Goal: Information Seeking & Learning: Learn about a topic

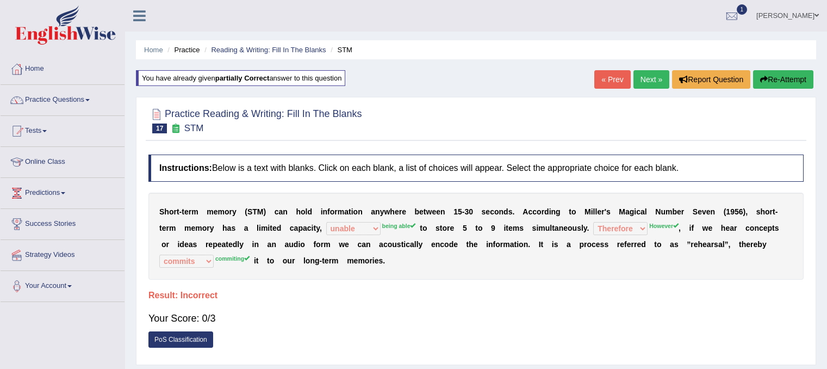
select select "unable"
select select "Therefore"
select select "commits"
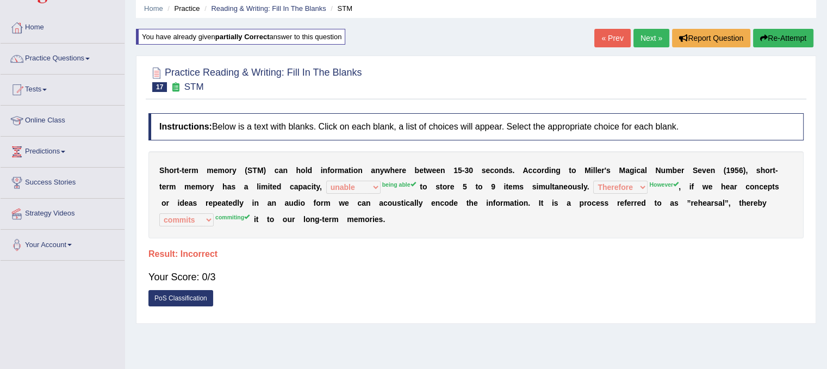
click at [339, 243] on div "Instructions: Below is a text with blanks. Click on each blank, a list of choic…" at bounding box center [476, 213] width 661 height 210
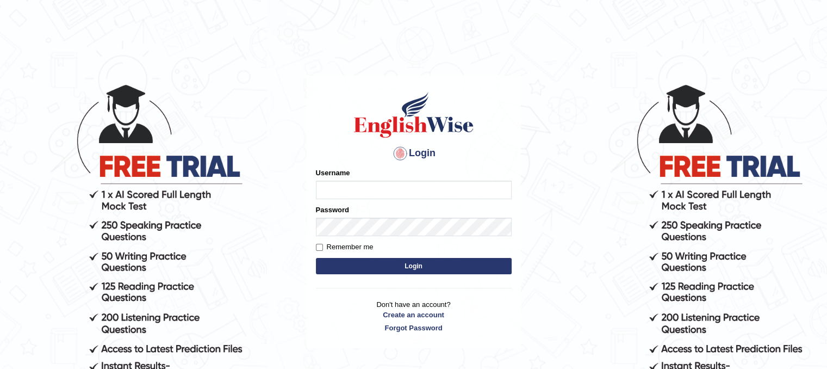
type input "PunamRijal"
click at [377, 263] on button "Login" at bounding box center [414, 266] width 196 height 16
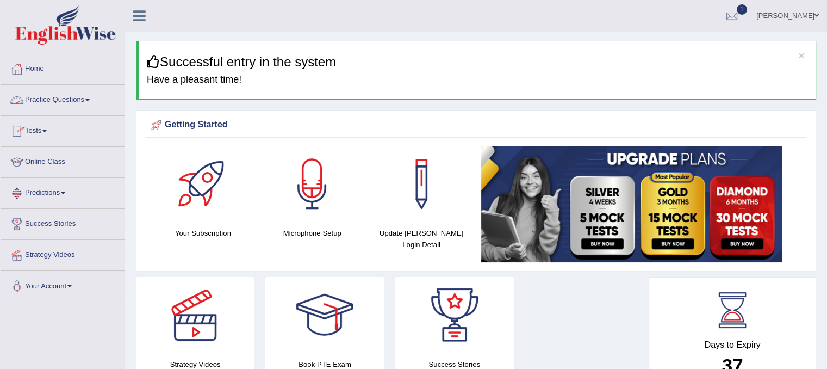
click at [73, 100] on link "Practice Questions" at bounding box center [63, 98] width 124 height 27
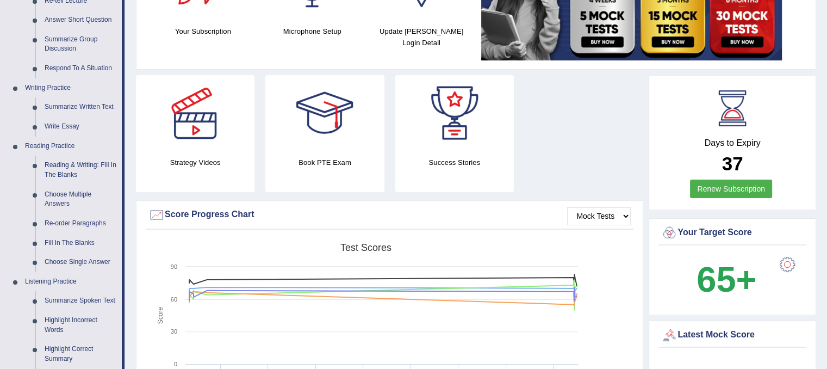
scroll to position [197, 0]
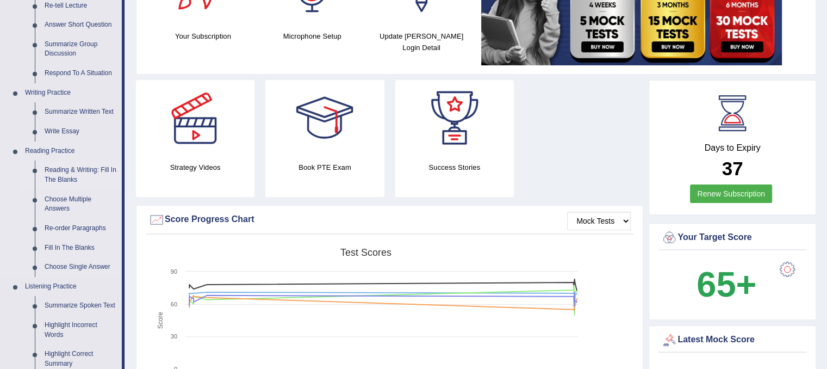
click at [81, 166] on link "Reading & Writing: Fill In The Blanks" at bounding box center [81, 174] width 82 height 29
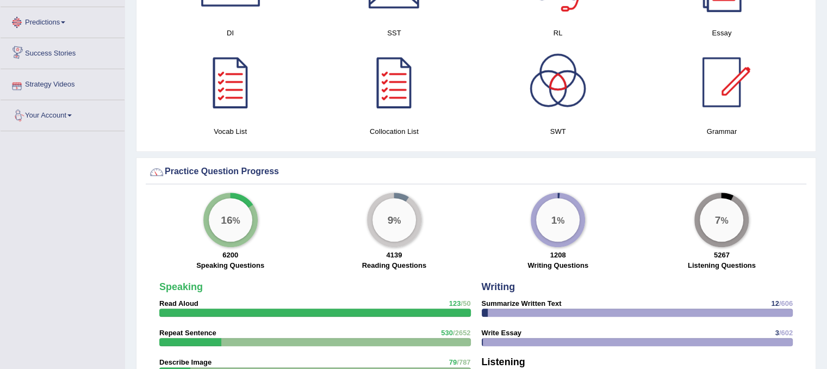
scroll to position [753, 0]
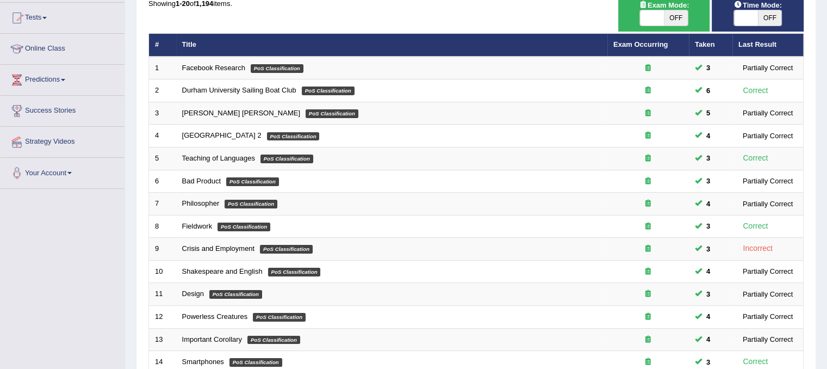
scroll to position [108, 0]
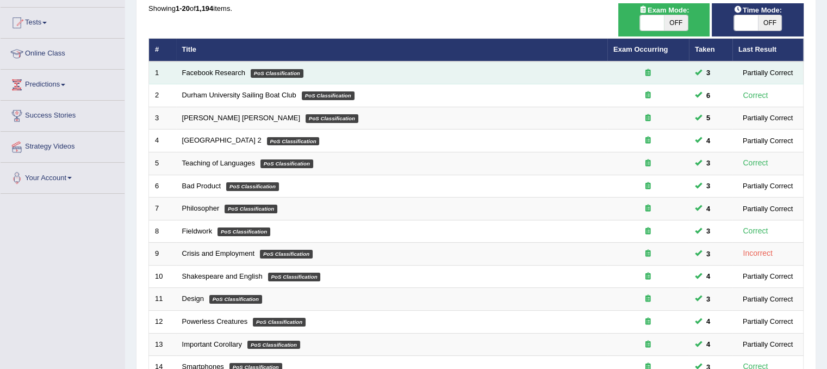
click at [178, 74] on td "Facebook Research PoS Classification" at bounding box center [391, 72] width 431 height 23
click at [185, 73] on link "Facebook Research" at bounding box center [213, 73] width 63 height 8
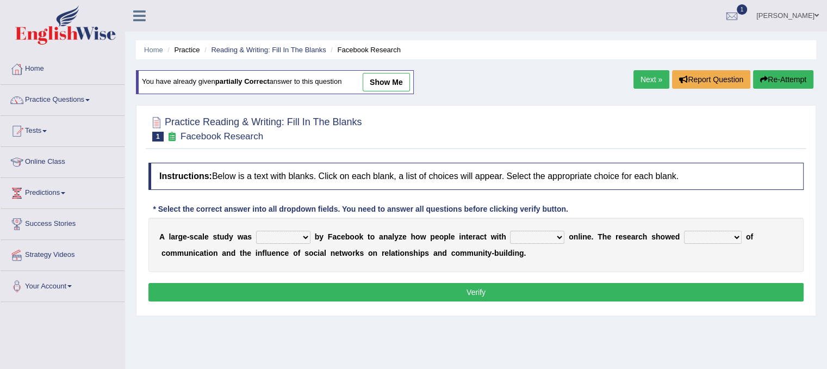
click at [303, 231] on select "surveyed had asked made" at bounding box center [283, 237] width 54 height 13
click at [256, 231] on select "surveyed had asked made" at bounding box center [283, 237] width 54 height 13
click at [302, 234] on select "surveyed had asked made" at bounding box center [283, 237] width 54 height 13
select select "made"
click at [256, 231] on select "surveyed had asked made" at bounding box center [283, 237] width 54 height 13
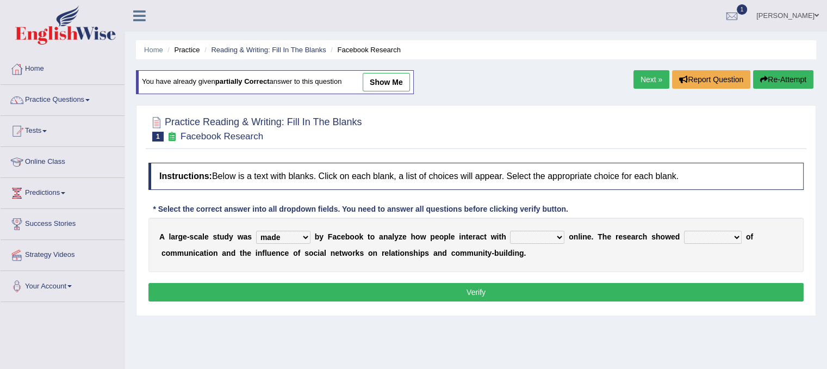
click at [558, 234] on select "together all each other another" at bounding box center [537, 237] width 54 height 13
select select "each other"
click at [510, 231] on select "together all each other another" at bounding box center [537, 237] width 54 height 13
click at [738, 234] on select "advantages standards fellowships patterns" at bounding box center [713, 237] width 58 height 13
select select "patterns"
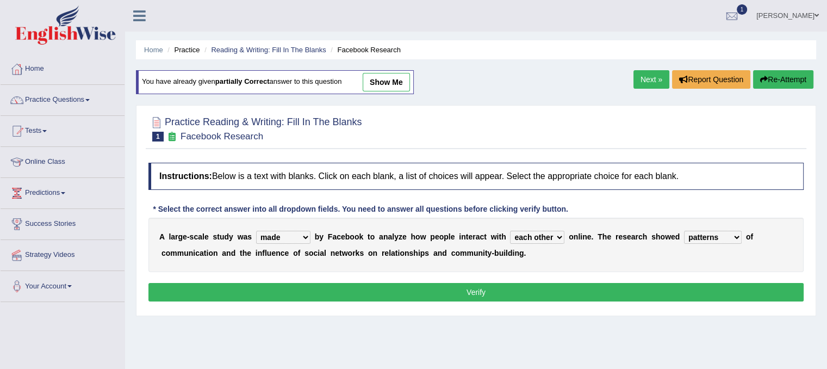
click at [684, 231] on select "advantages standards fellowships patterns" at bounding box center [713, 237] width 58 height 13
click at [581, 289] on button "Verify" at bounding box center [475, 292] width 655 height 18
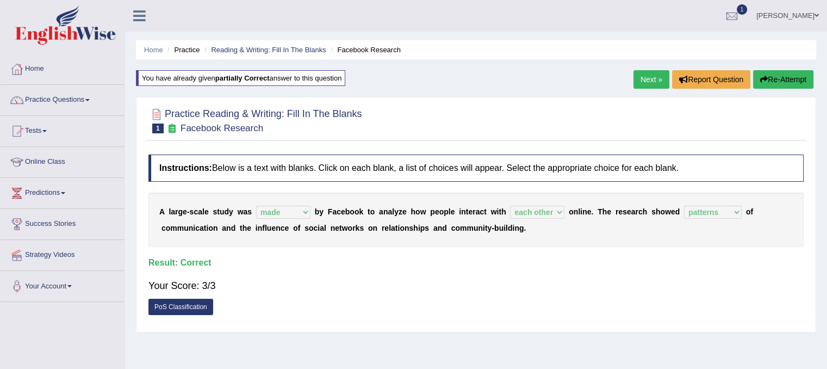
click at [658, 70] on div "Home Practice Reading & Writing: Fill In The Blanks Facebook Research You have …" at bounding box center [476, 272] width 702 height 544
click at [640, 79] on link "Next »" at bounding box center [651, 79] width 36 height 18
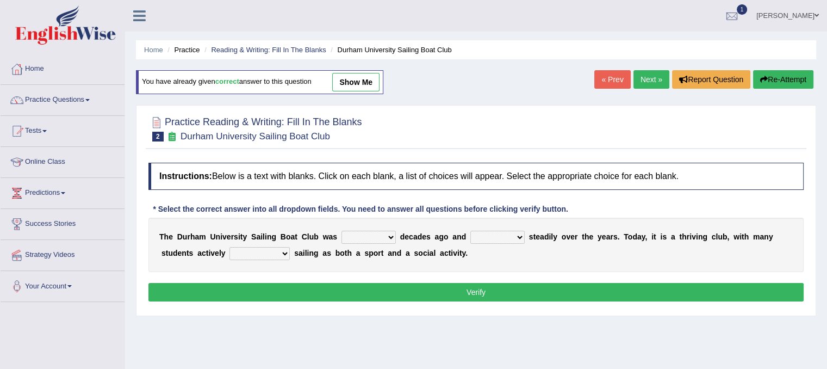
click at [383, 237] on select "found fund founded find" at bounding box center [368, 237] width 54 height 13
select select "found"
click at [341, 231] on select "found fund founded find" at bounding box center [368, 237] width 54 height 13
click at [391, 237] on select "found fund founded find" at bounding box center [368, 237] width 54 height 13
click at [508, 242] on div "T h e D u r h a m U n i v e r s i t y S a i l i n g B o a t C l u b w a s found…" at bounding box center [475, 244] width 655 height 54
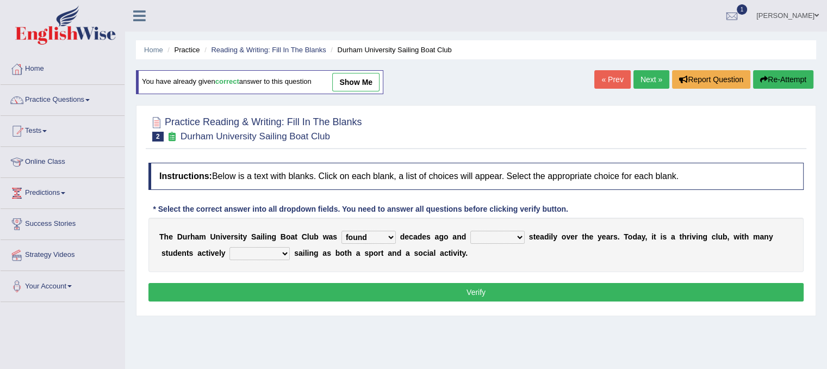
click at [524, 233] on select "grow growing has grown grown" at bounding box center [497, 237] width 54 height 13
select select "growing"
click at [470, 231] on select "grow growing has grown grown" at bounding box center [497, 237] width 54 height 13
click at [283, 253] on select "enjoy enjoyed are enjoying enjoying" at bounding box center [259, 253] width 60 height 13
select select "enjoying"
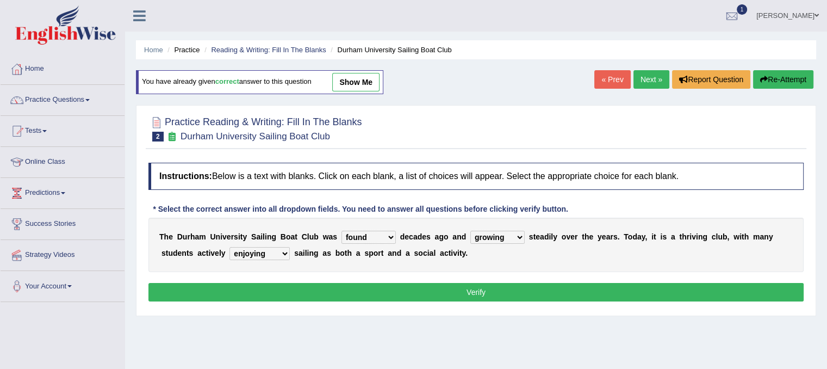
click at [229, 247] on select "enjoy enjoyed are enjoying enjoying" at bounding box center [259, 253] width 60 height 13
click at [380, 234] on select "found fund founded find" at bounding box center [368, 237] width 54 height 13
select select "founded"
click at [341, 231] on select "found fund founded find" at bounding box center [368, 237] width 54 height 13
click at [519, 233] on select "grow growing has grown grown" at bounding box center [497, 237] width 54 height 13
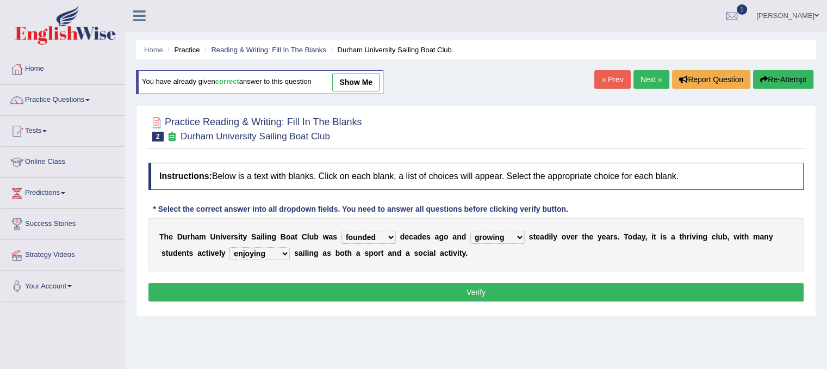
select select "has grown"
click at [470, 231] on select "grow growing has grown grown" at bounding box center [497, 237] width 54 height 13
click at [503, 295] on button "Verify" at bounding box center [475, 292] width 655 height 18
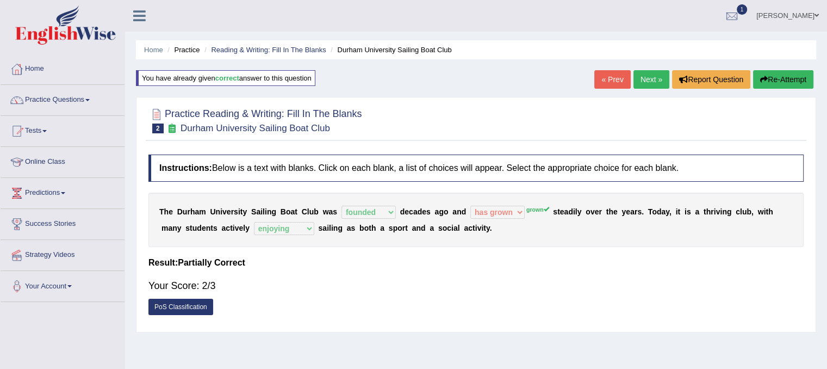
click at [661, 78] on link "Next »" at bounding box center [651, 79] width 36 height 18
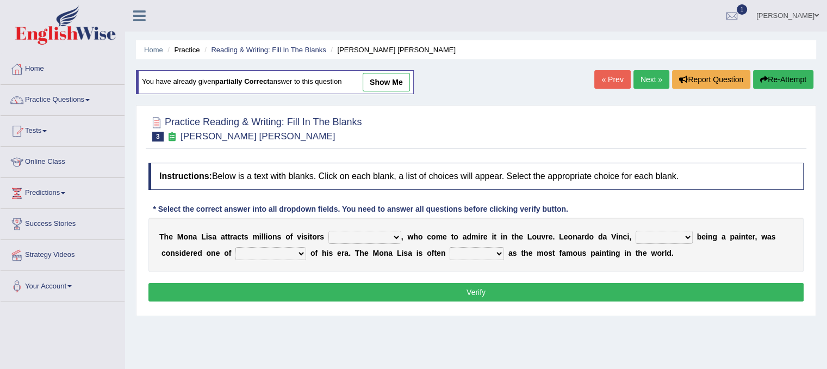
click at [398, 233] on select "around the year the all year all year round per year" at bounding box center [364, 237] width 73 height 13
select select "per year"
click at [328, 231] on select "around the year the all year all year round per year" at bounding box center [364, 237] width 73 height 13
click at [676, 235] on select "rather than as much as as well as as long as" at bounding box center [664, 237] width 57 height 13
select select "as well as"
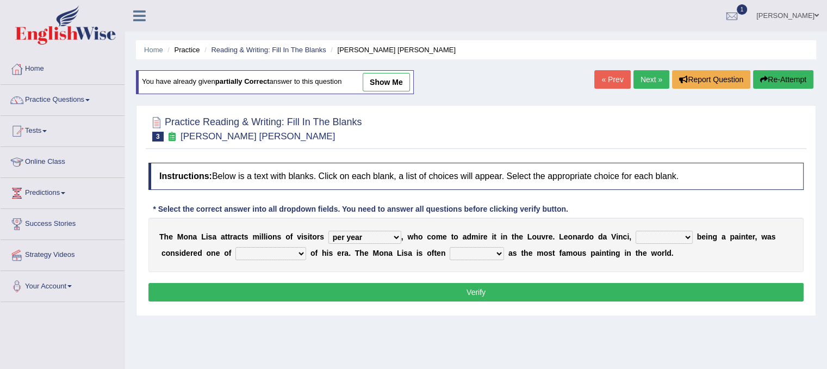
click at [636, 231] on select "rather than as much as as well as as long as" at bounding box center [664, 237] width 57 height 13
click at [297, 251] on select "better artists artist the better artist the best artists" at bounding box center [270, 253] width 71 height 13
select select "the best artists"
click at [235, 247] on select "better artists artist the better artist the best artists" at bounding box center [270, 253] width 71 height 13
click at [487, 252] on select "classified suggested predicted described" at bounding box center [477, 253] width 54 height 13
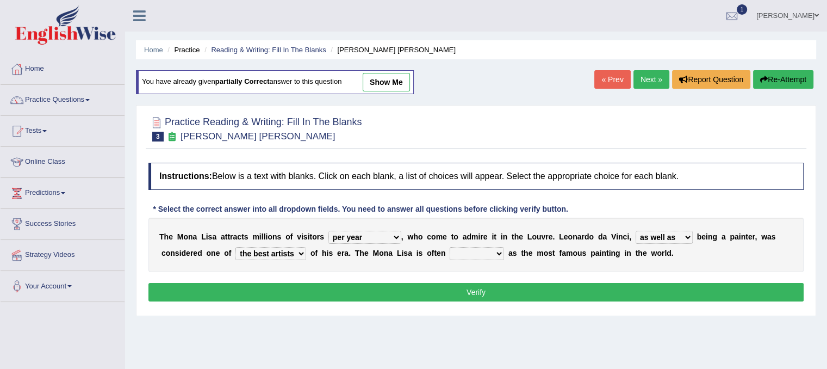
select select "classified"
click at [450, 247] on select "classified suggested predicted described" at bounding box center [477, 253] width 54 height 13
click at [467, 293] on button "Verify" at bounding box center [475, 292] width 655 height 18
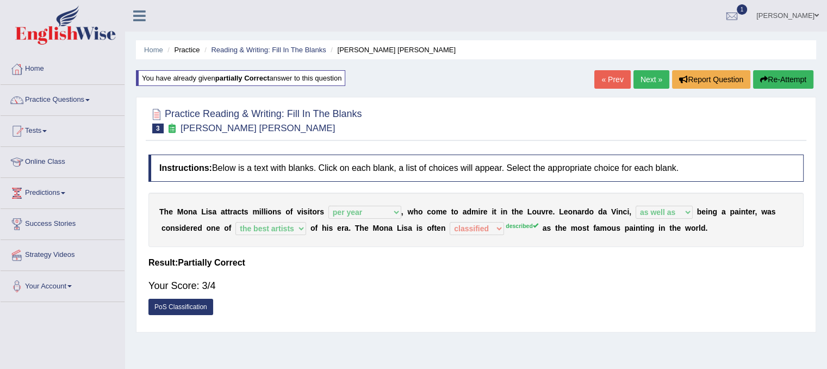
click at [654, 81] on link "Next »" at bounding box center [651, 79] width 36 height 18
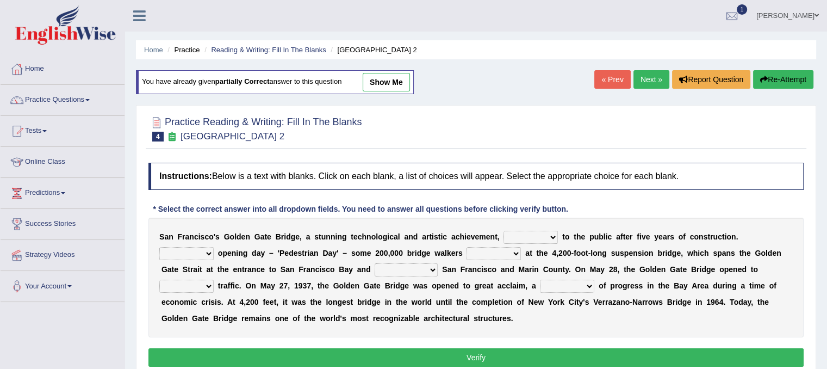
click at [538, 234] on select "opens closes appears equals" at bounding box center [531, 237] width 54 height 13
select select "opens"
click at [504, 231] on select "opens closes appears equals" at bounding box center [531, 237] width 54 height 13
click at [208, 248] on select "On During Since When" at bounding box center [186, 253] width 54 height 13
select select "On"
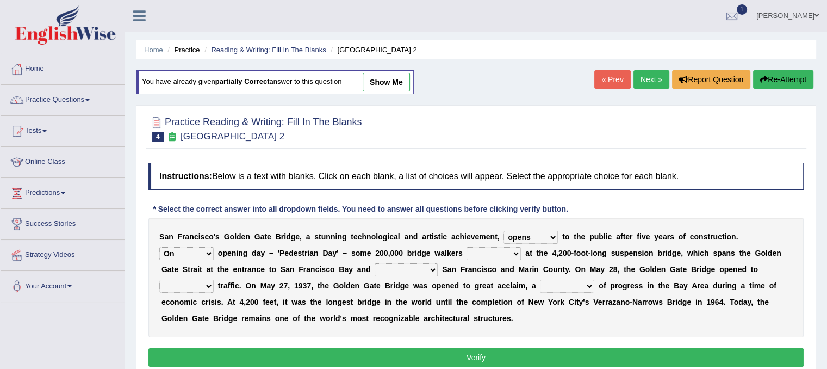
click at [159, 247] on select "On During Since When" at bounding box center [186, 253] width 54 height 13
click at [501, 249] on select "stationed looked marveled laughed" at bounding box center [494, 253] width 54 height 13
select select "marveled"
click at [467, 247] on select "stationed looked marveled laughed" at bounding box center [494, 253] width 54 height 13
click at [422, 269] on select "separates connects channels differentiates" at bounding box center [406, 269] width 63 height 13
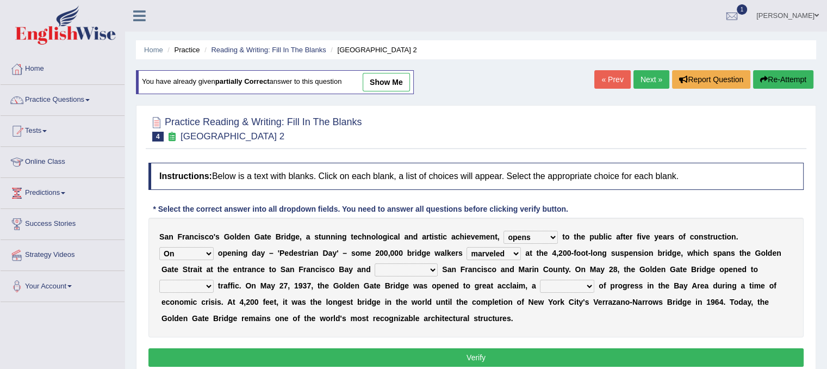
select select "connects"
click at [375, 263] on select "separates connects channels differentiates" at bounding box center [406, 269] width 63 height 13
click at [590, 283] on select "denial symbol technique yield" at bounding box center [567, 285] width 54 height 13
select select "denial"
click at [540, 279] on select "denial symbol technique yield" at bounding box center [567, 285] width 54 height 13
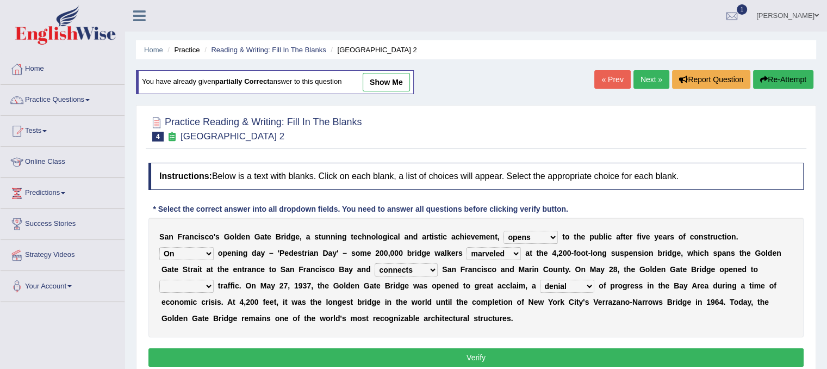
click at [201, 285] on select "aquatic vehicular airborne watertight" at bounding box center [186, 285] width 54 height 13
select select "vehicular"
click at [159, 279] on select "aquatic vehicular airborne watertight" at bounding box center [186, 285] width 54 height 13
click at [477, 357] on button "Verify" at bounding box center [475, 357] width 655 height 18
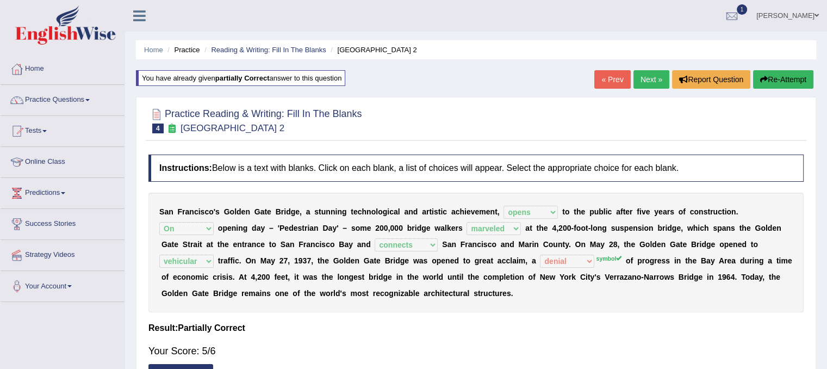
click at [647, 79] on link "Next »" at bounding box center [651, 79] width 36 height 18
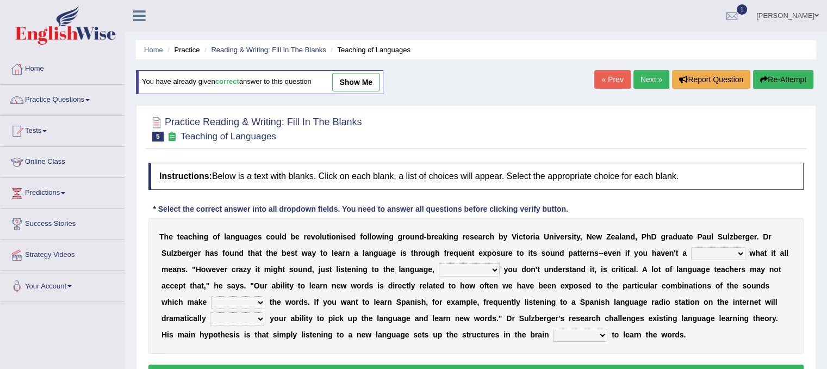
click at [427, 248] on b "u" at bounding box center [428, 252] width 5 height 9
click at [719, 250] on select "dew claw clue due" at bounding box center [718, 253] width 54 height 13
select select "clue"
click at [691, 247] on select "dew claw clue due" at bounding box center [718, 253] width 54 height 13
click at [492, 268] on select "but also all together even though if so" at bounding box center [469, 269] width 61 height 13
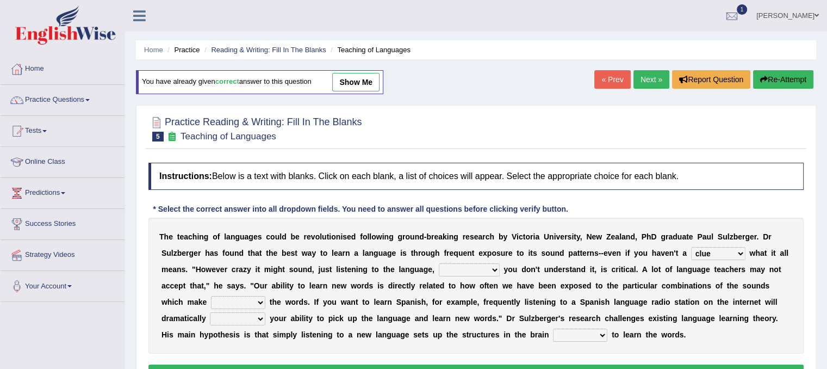
select select "all together"
click at [439, 263] on select "but also all together even though if so" at bounding box center [469, 269] width 61 height 13
click at [254, 299] on select "down up of on" at bounding box center [238, 302] width 54 height 13
select select "up"
click at [211, 296] on select "down up of on" at bounding box center [238, 302] width 54 height 13
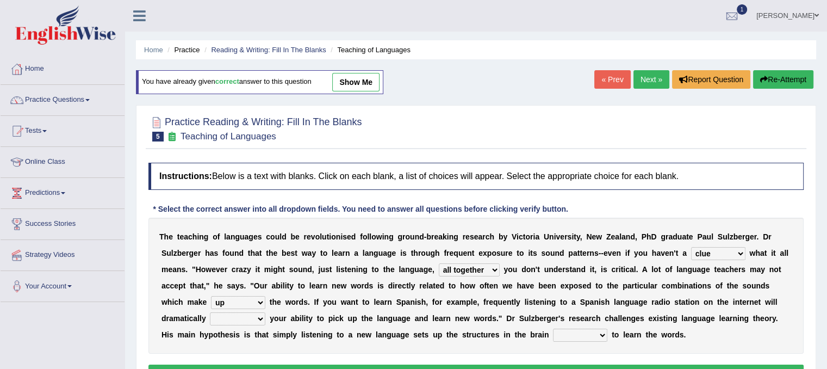
click at [250, 316] on select "evaluate exaggerate describe boost" at bounding box center [237, 318] width 55 height 13
select select "boost"
click at [210, 312] on select "evaluate exaggerate describe boost" at bounding box center [237, 318] width 55 height 13
click at [585, 337] on select "requiring required directed to require" at bounding box center [580, 334] width 54 height 13
click at [553, 328] on select "requiring required directed to require" at bounding box center [580, 334] width 54 height 13
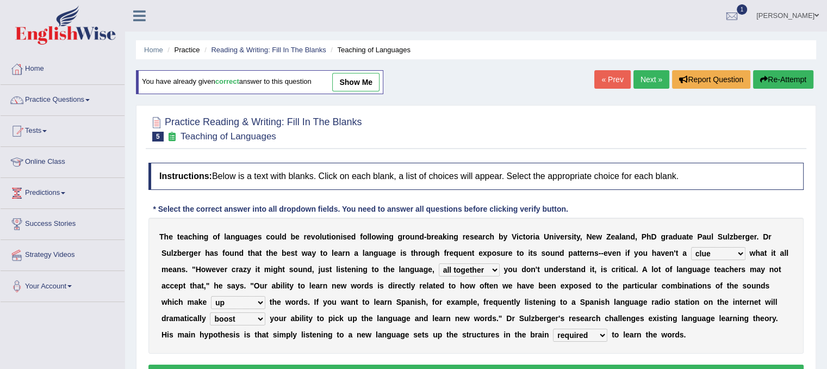
drag, startPoint x: 721, startPoint y: 320, endPoint x: 653, endPoint y: 393, distance: 99.6
click at [653, 368] on html "Toggle navigation Home Practice Questions Speaking Practice Read Aloud Repeat S…" at bounding box center [413, 184] width 827 height 369
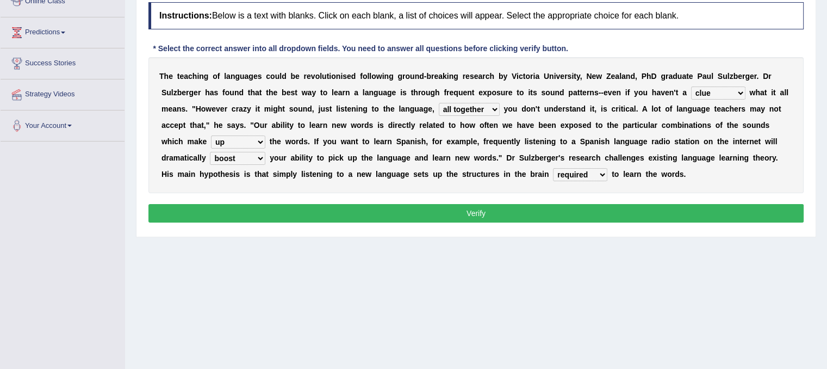
scroll to position [152, 0]
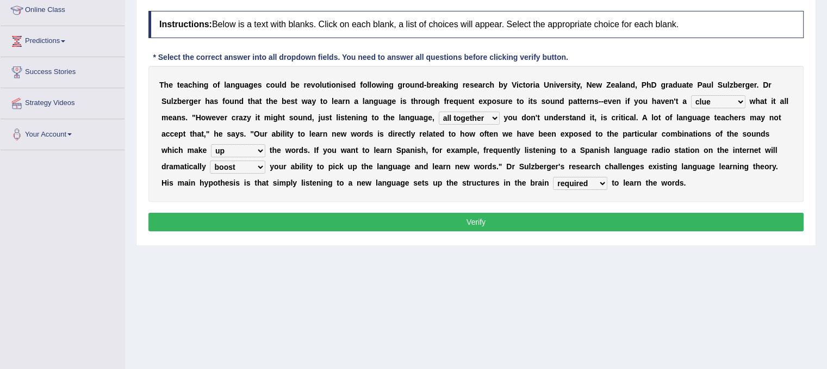
click at [602, 181] on select "requiring required directed to require" at bounding box center [580, 183] width 54 height 13
select select "to require"
click at [553, 177] on select "requiring required directed to require" at bounding box center [580, 183] width 54 height 13
click at [576, 216] on button "Verify" at bounding box center [475, 222] width 655 height 18
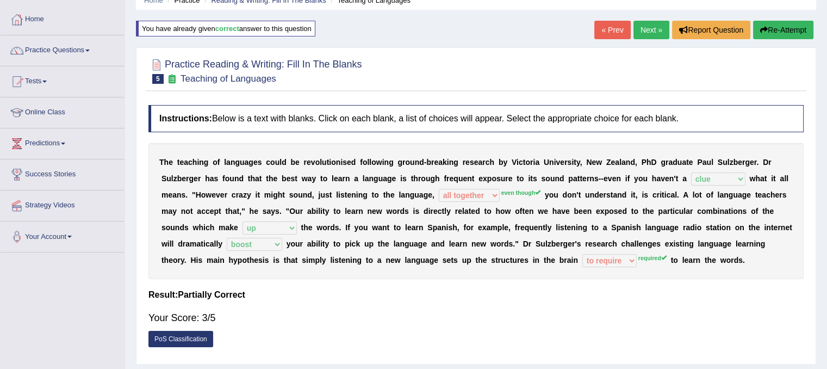
scroll to position [0, 0]
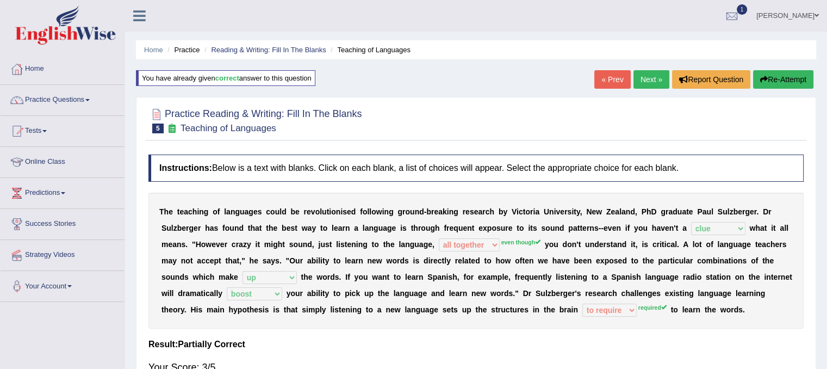
click at [657, 79] on link "Next »" at bounding box center [651, 79] width 36 height 18
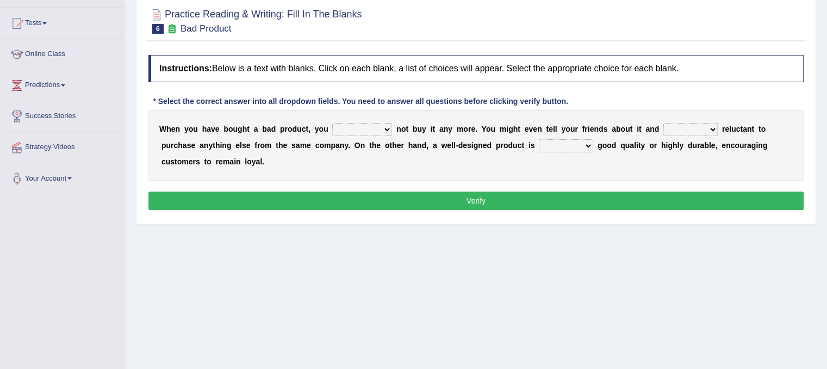
scroll to position [109, 0]
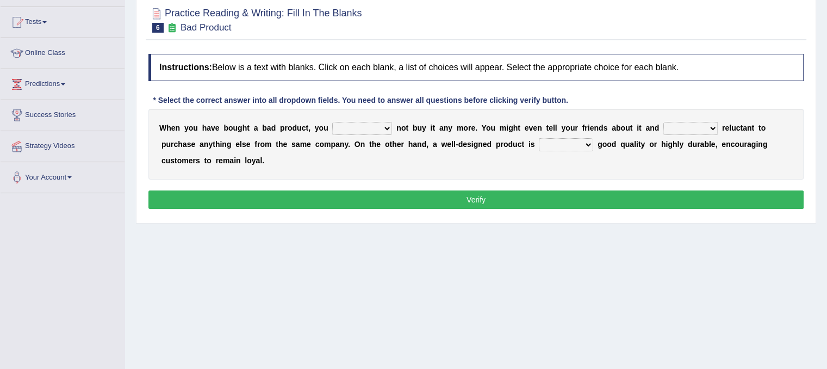
click at [385, 127] on select "would have should have should" at bounding box center [362, 128] width 60 height 13
select select "should"
click at [332, 122] on select "would have should have should" at bounding box center [362, 128] width 60 height 13
click at [710, 129] on select "is are be being" at bounding box center [690, 128] width 54 height 13
select select "be"
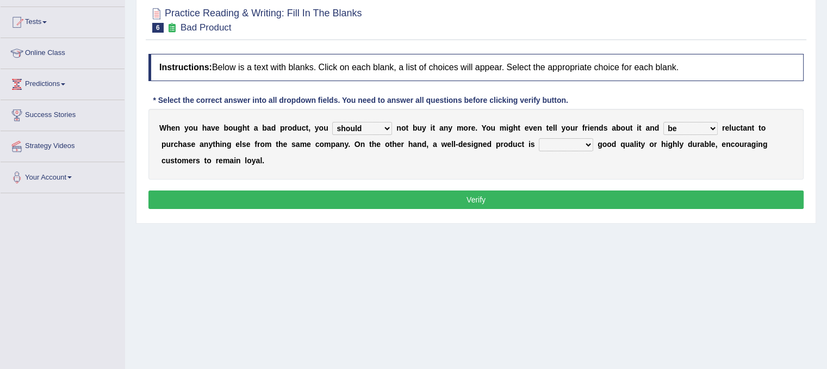
click at [663, 122] on select "is are be being" at bounding box center [690, 128] width 54 height 13
click at [583, 142] on select "both also neither either" at bounding box center [566, 144] width 54 height 13
select select "either"
click at [539, 138] on select "both also neither either" at bounding box center [566, 144] width 54 height 13
click at [519, 195] on button "Verify" at bounding box center [475, 199] width 655 height 18
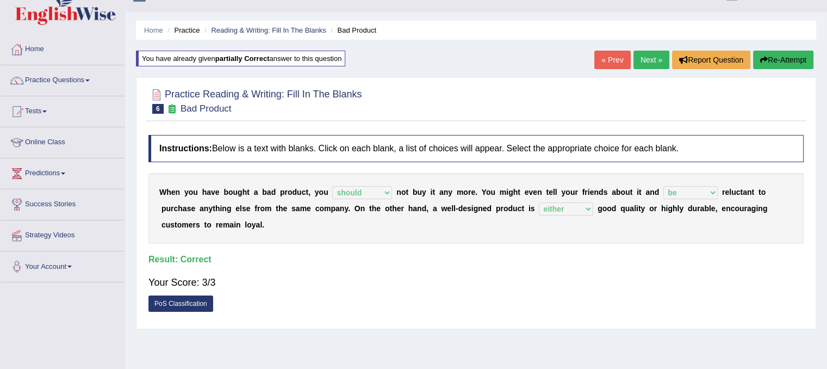
scroll to position [0, 0]
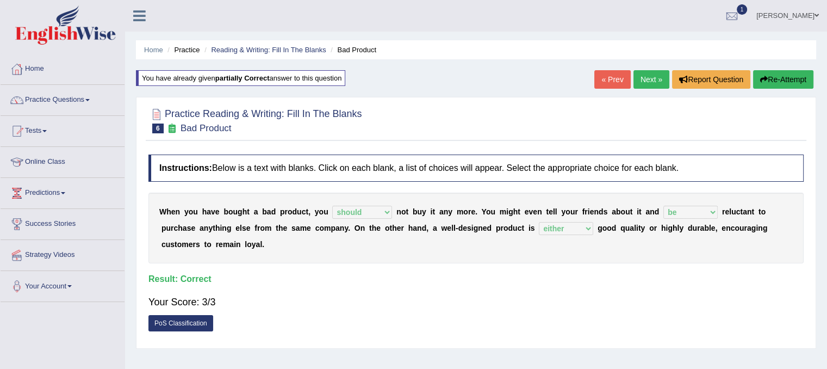
click at [644, 73] on link "Next »" at bounding box center [651, 79] width 36 height 18
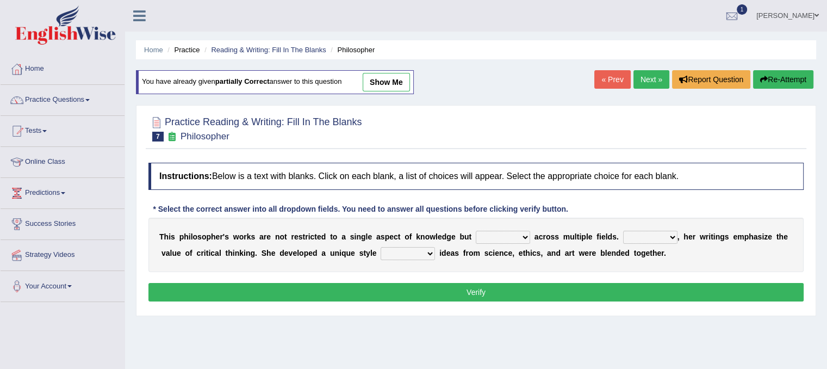
click at [515, 243] on div "T h i s p h i l o s o p h e r ' s w o r k s a r e n o t r e s t r i c t e d t o…" at bounding box center [475, 244] width 655 height 54
click at [519, 234] on select "constrain contain assemble extend" at bounding box center [503, 237] width 54 height 13
select select "extend"
click at [476, 231] on select "constrain contain assemble extend" at bounding box center [503, 237] width 54 height 13
click at [663, 233] on select "Rather So Moreover Likely" at bounding box center [650, 237] width 54 height 13
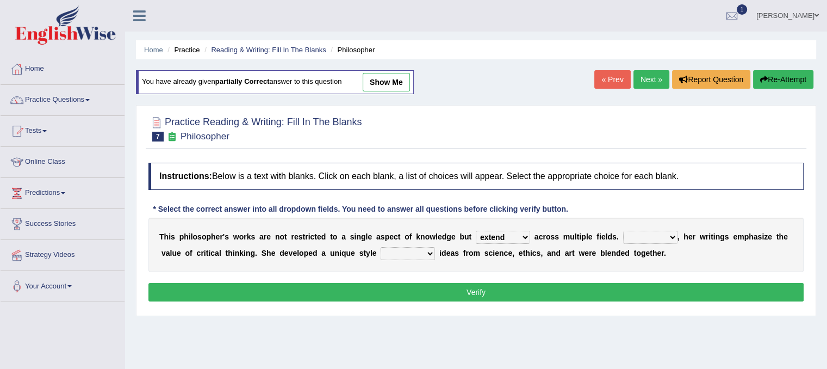
select select "Moreover"
click at [623, 231] on select "Rather So Moreover Likely" at bounding box center [650, 237] width 54 height 13
click at [430, 252] on select "in that that which in which" at bounding box center [408, 253] width 54 height 13
select select "in which"
click at [381, 247] on select "in that that which in which" at bounding box center [408, 253] width 54 height 13
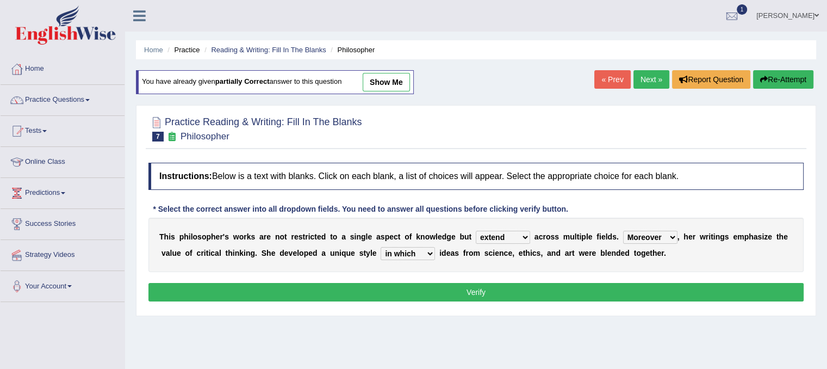
click at [521, 238] on select "constrain contain assemble extend" at bounding box center [503, 237] width 54 height 13
click at [570, 313] on div "Practice Reading & Writing: Fill In The Blanks 7 Philosopher Instructions: Belo…" at bounding box center [476, 210] width 680 height 211
click at [548, 291] on button "Verify" at bounding box center [475, 292] width 655 height 18
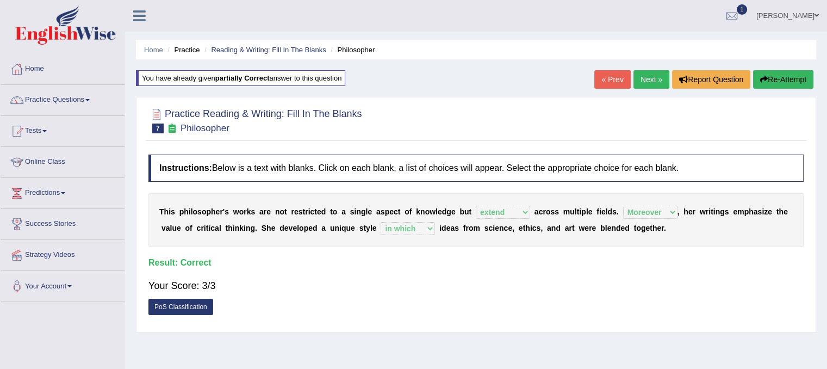
click at [645, 74] on link "Next »" at bounding box center [651, 79] width 36 height 18
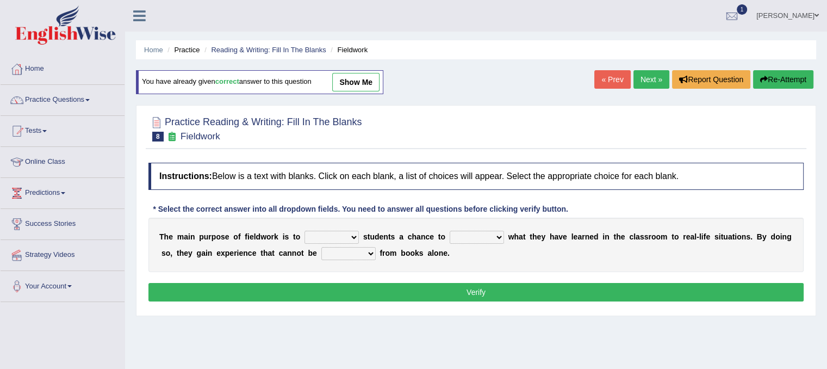
click at [357, 240] on select "resemble stow rave offer" at bounding box center [331, 237] width 54 height 13
select select "offer"
click at [304, 231] on select "resemble stow rave offer" at bounding box center [331, 237] width 54 height 13
click at [490, 240] on select "compare align apply dismount" at bounding box center [477, 237] width 54 height 13
select select "apply"
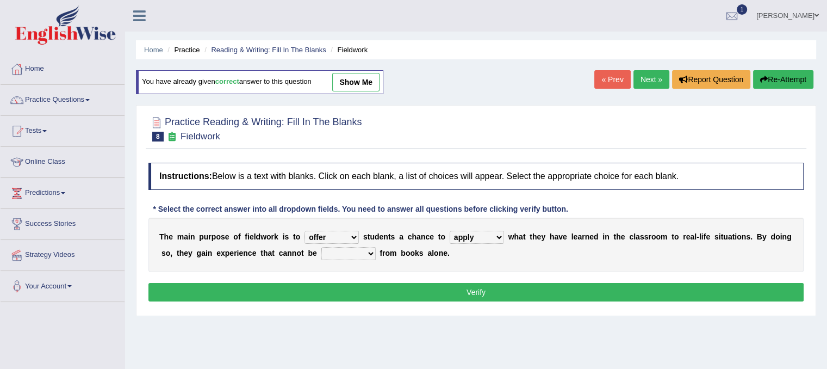
click at [450, 231] on select "compare align apply dismount" at bounding box center [477, 237] width 54 height 13
click at [361, 247] on select "originated prepared obtained touted" at bounding box center [348, 253] width 54 height 13
select select "obtained"
click at [321, 247] on select "originated prepared obtained touted" at bounding box center [348, 253] width 54 height 13
click at [397, 293] on button "Verify" at bounding box center [475, 292] width 655 height 18
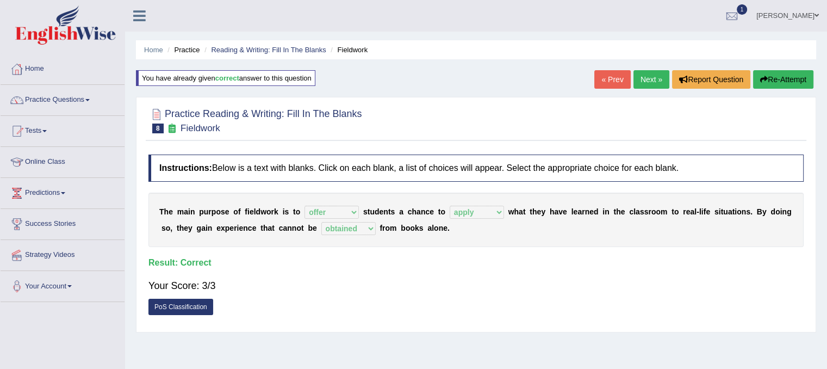
click at [646, 79] on link "Next »" at bounding box center [651, 79] width 36 height 18
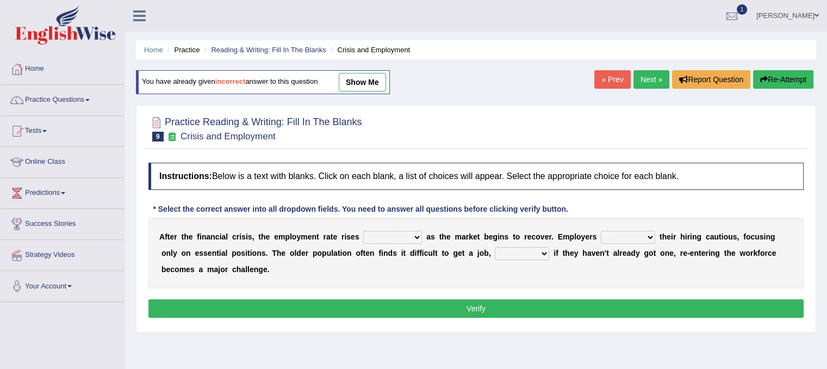
click at [415, 235] on select "normally conversely strenuously sharply" at bounding box center [392, 237] width 59 height 13
click at [363, 231] on select "normally conversely strenuously sharply" at bounding box center [392, 237] width 59 height 13
click at [412, 237] on select "normally conversely strenuously sharply" at bounding box center [392, 237] width 59 height 13
select select "strenuously"
click at [363, 231] on select "normally conversely strenuously sharply" at bounding box center [392, 237] width 59 height 13
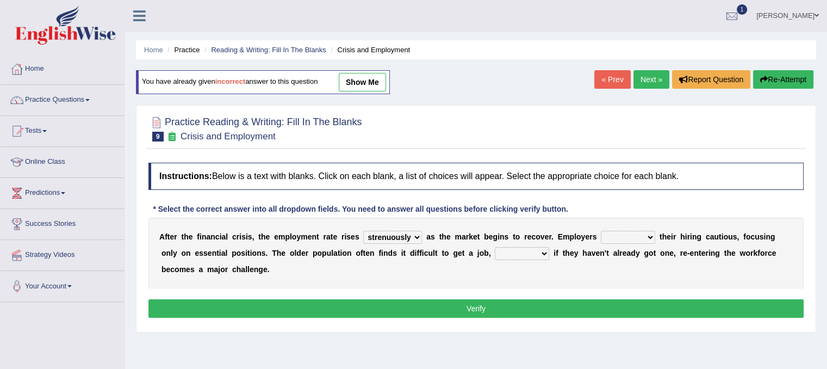
click at [648, 237] on select "keeping kept keep are kept" at bounding box center [628, 237] width 54 height 13
select select "keep"
click at [601, 231] on select "keeping kept keep are kept" at bounding box center [628, 237] width 54 height 13
click at [546, 253] on select "although while then because" at bounding box center [522, 253] width 54 height 13
click at [523, 327] on div "Practice Reading & Writing: Fill In The Blanks 9 Crisis and Employment Instruct…" at bounding box center [476, 218] width 680 height 227
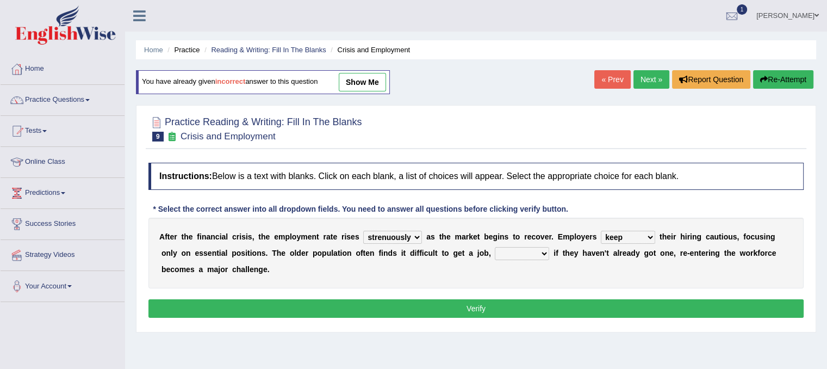
click at [533, 254] on select "although while then because" at bounding box center [522, 253] width 54 height 13
select select "because"
click at [495, 247] on select "although while then because" at bounding box center [522, 253] width 54 height 13
click at [526, 318] on div "Instructions: Below is a text with blanks. Click on each blank, a list of choic…" at bounding box center [476, 241] width 661 height 169
click at [524, 305] on button "Verify" at bounding box center [475, 308] width 655 height 18
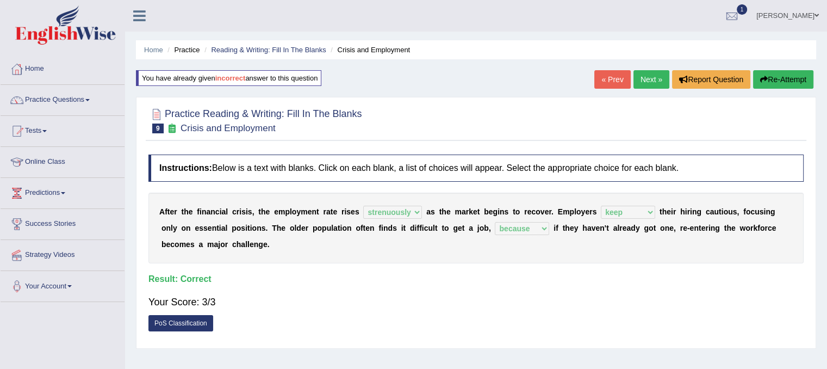
click at [643, 73] on link "Next »" at bounding box center [651, 79] width 36 height 18
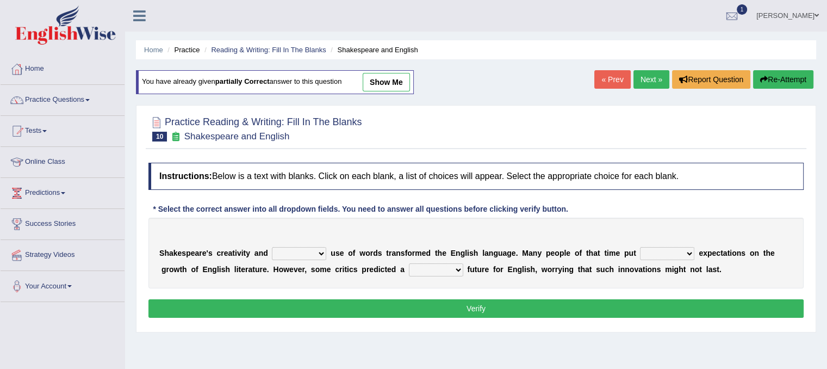
click at [315, 253] on select "idealized intensive fancied inventive" at bounding box center [299, 253] width 54 height 13
select select "inventive"
click at [272, 247] on select "idealized intensive fancied inventive" at bounding box center [299, 253] width 54 height 13
drag, startPoint x: 683, startPoint y: 256, endPoint x: 660, endPoint y: 312, distance: 61.0
click at [660, 312] on div "Instructions: Below is a text with blanks. Click on each blank, a list of choic…" at bounding box center [476, 241] width 661 height 169
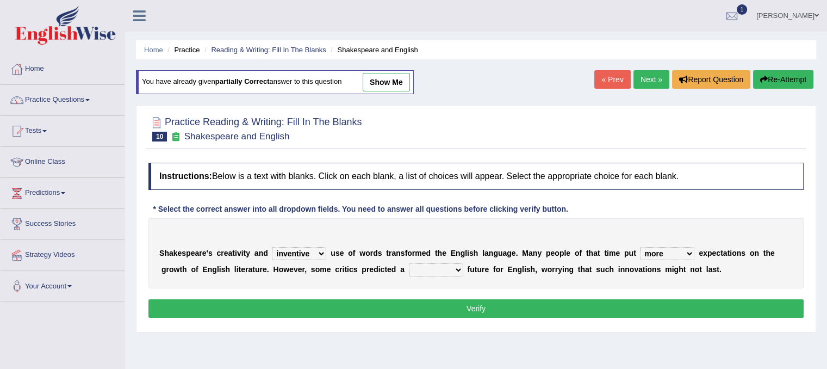
click at [640, 247] on select "wide much high more" at bounding box center [667, 253] width 54 height 13
click at [687, 247] on select "wide much high more" at bounding box center [667, 253] width 54 height 13
select select "high"
click at [640, 247] on select "wide much high more" at bounding box center [667, 253] width 54 height 13
click at [451, 268] on select "monetary promising irresistible daunting" at bounding box center [436, 269] width 54 height 13
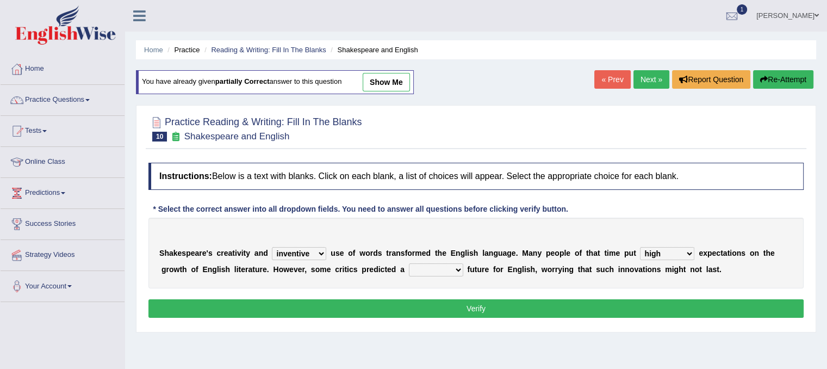
select select "daunting"
click at [409, 263] on select "monetary promising irresistible daunting" at bounding box center [436, 269] width 54 height 13
click at [474, 303] on button "Verify" at bounding box center [475, 308] width 655 height 18
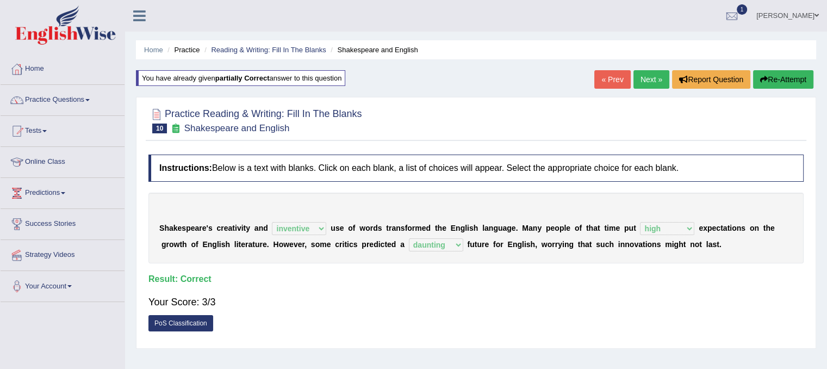
click at [637, 81] on link "Next »" at bounding box center [651, 79] width 36 height 18
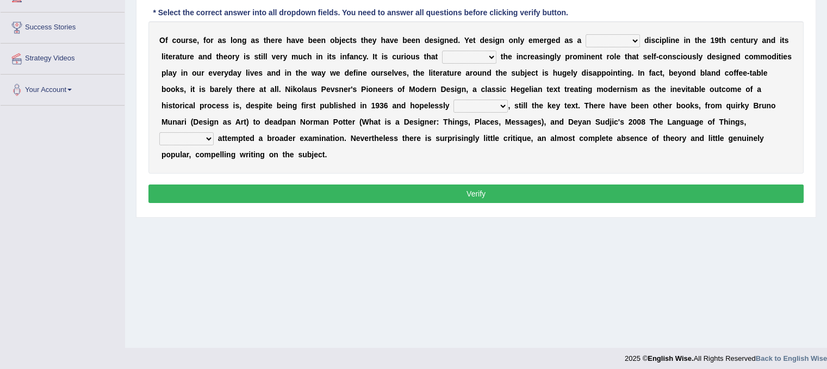
scroll to position [202, 0]
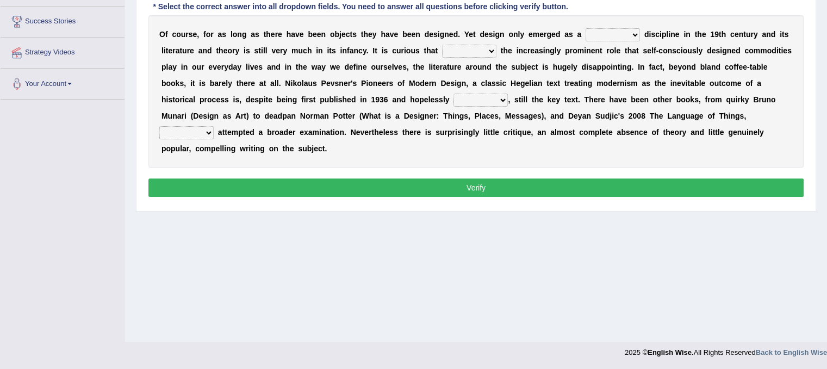
click at [629, 33] on select "bilateral ubiquitous foremost dedicated" at bounding box center [613, 34] width 54 height 13
select select "dedicated"
click at [586, 28] on select "bilateral ubiquitous foremost dedicated" at bounding box center [613, 34] width 54 height 13
click at [485, 53] on select "since despite within through" at bounding box center [469, 51] width 54 height 13
select select "within"
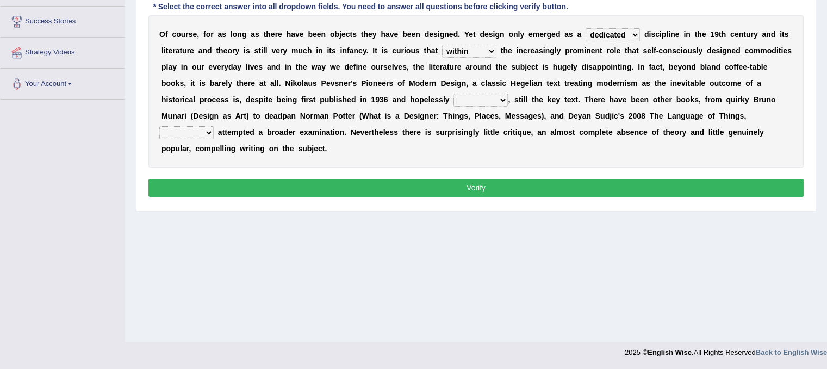
click at [442, 45] on select "since despite within through" at bounding box center [469, 51] width 54 height 13
click at [475, 51] on select "since despite within through" at bounding box center [469, 51] width 54 height 13
click at [538, 136] on div "O f c o u r s e , f o r a s l o n g a s t h e r e h a v e b e e n o b j e c t s…" at bounding box center [475, 91] width 655 height 152
click at [496, 98] on select "dates dating date dated" at bounding box center [480, 100] width 54 height 13
select select "dated"
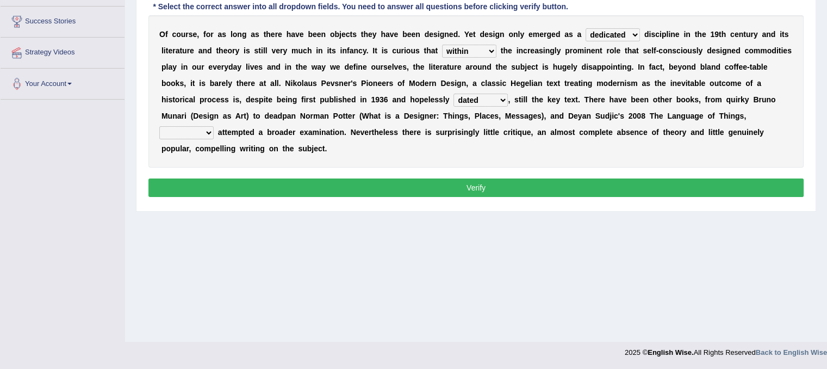
click at [453, 94] on select "dates dating date dated" at bounding box center [480, 100] width 54 height 13
click at [206, 133] on select "which then however as" at bounding box center [186, 132] width 54 height 13
select select "however"
click at [159, 126] on select "which then however as" at bounding box center [186, 132] width 54 height 13
click at [223, 190] on button "Verify" at bounding box center [475, 187] width 655 height 18
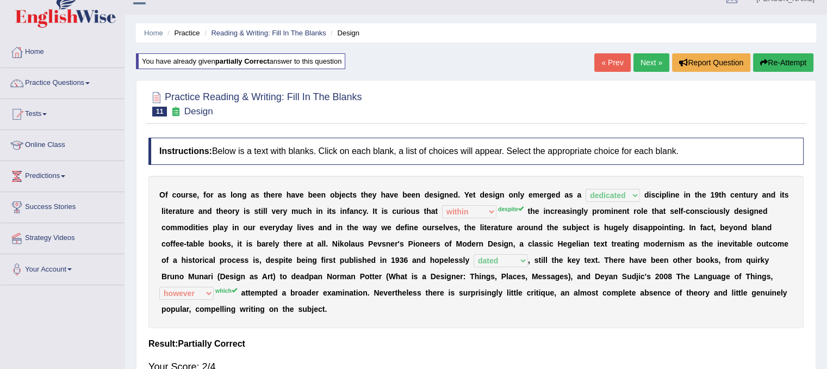
scroll to position [0, 0]
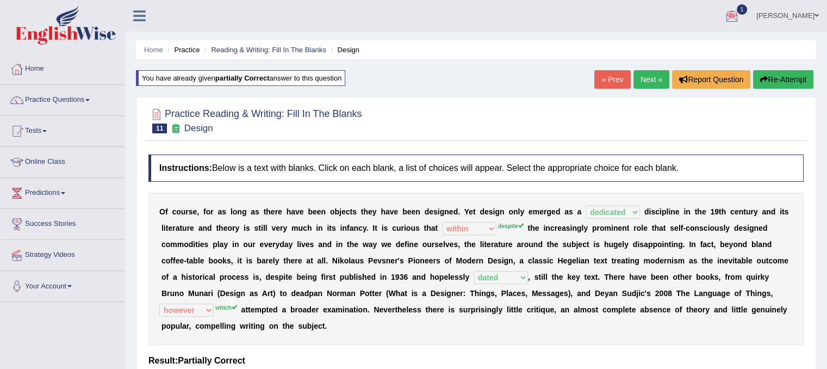
click at [659, 81] on link "Next »" at bounding box center [651, 79] width 36 height 18
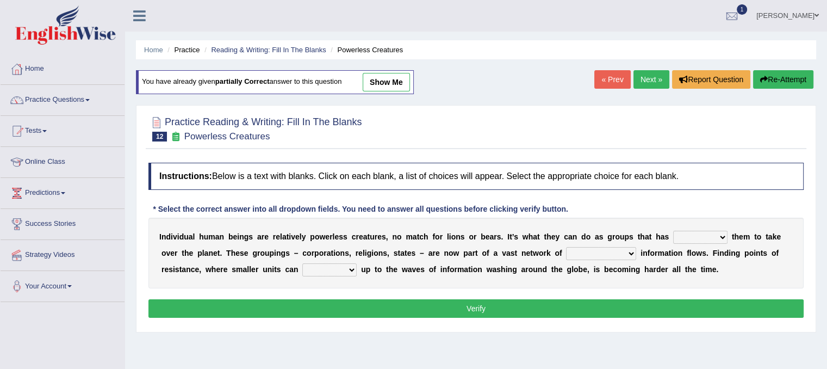
click at [718, 234] on select "enabled contended embodied conjured" at bounding box center [700, 237] width 54 height 13
select select "enabled"
click at [673, 231] on select "enabled contended embodied conjured" at bounding box center [700, 237] width 54 height 13
click at [618, 244] on div "I n d i v i d u a l h u m a n b e i n g s a r e r e l a t i v e l y p o w e r l…" at bounding box center [475, 252] width 655 height 71
click at [624, 251] on select "interconnected overlapping fastened exploited" at bounding box center [601, 253] width 70 height 13
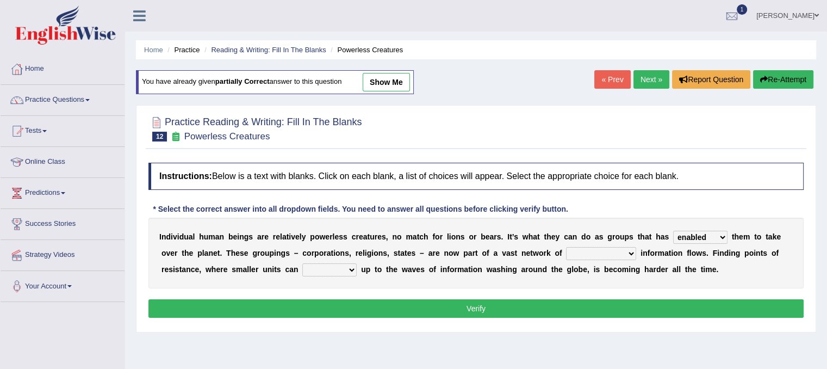
select select "interconnected"
click at [566, 247] on select "interconnected overlapping fastened exploited" at bounding box center [601, 253] width 70 height 13
click at [335, 267] on select "stand raise hail pump" at bounding box center [329, 269] width 54 height 13
select select "raise"
click at [302, 263] on select "stand raise hail pump" at bounding box center [329, 269] width 54 height 13
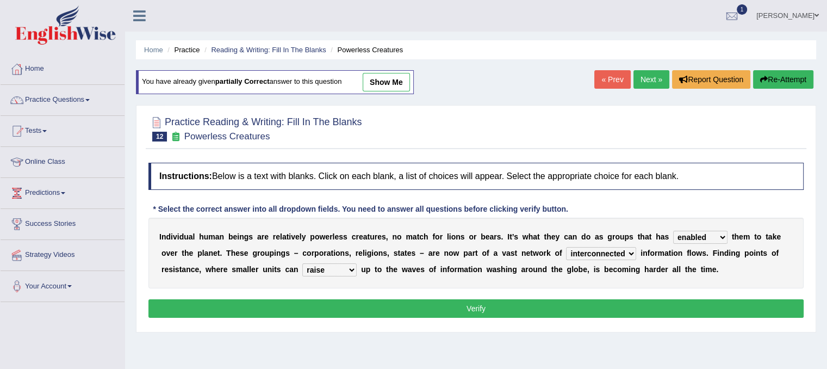
click at [378, 306] on button "Verify" at bounding box center [475, 308] width 655 height 18
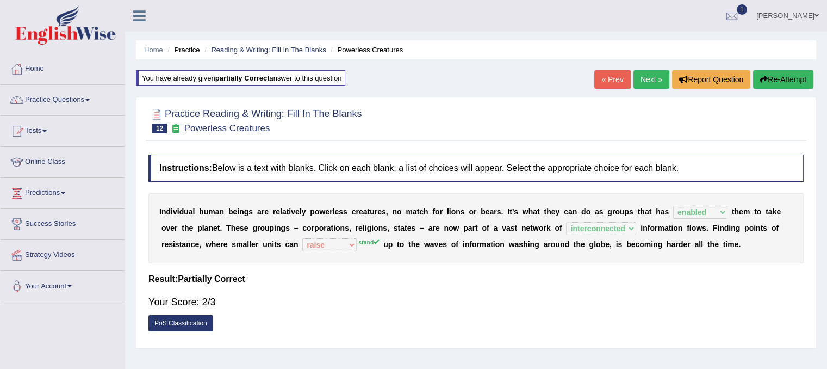
click at [639, 77] on link "Next »" at bounding box center [651, 79] width 36 height 18
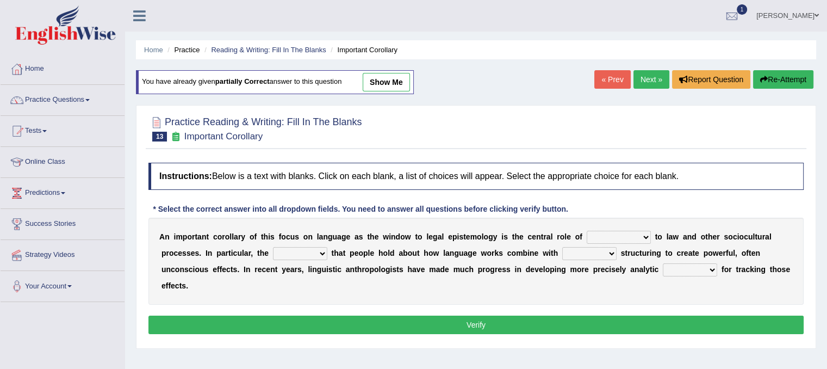
click at [644, 233] on select "discourse epoch dialect acquaintance" at bounding box center [619, 237] width 64 height 13
select select "discourse"
click at [587, 231] on select "discourse epoch dialect acquaintance" at bounding box center [619, 237] width 64 height 13
click at [315, 254] on select "deviation besmirch consent ideas" at bounding box center [300, 253] width 54 height 13
select select "ideas"
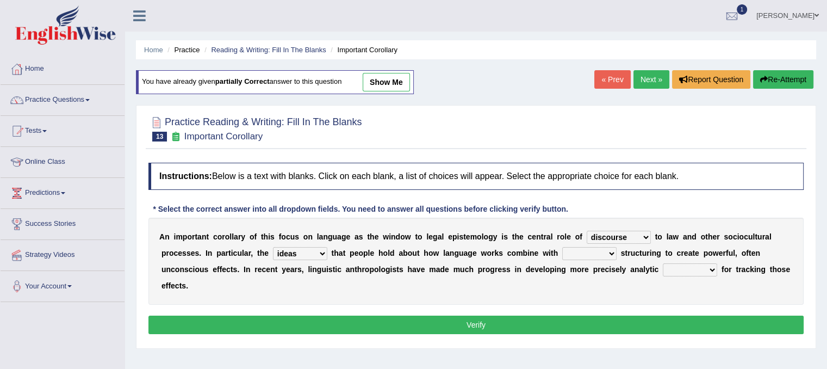
click at [273, 247] on select "deviation besmirch consent ideas" at bounding box center [300, 253] width 54 height 13
click at [596, 254] on select "mandatory linguistic legitimate customary" at bounding box center [589, 253] width 54 height 13
select select "linguistic"
click at [562, 247] on select "mandatory linguistic legitimate customary" at bounding box center [589, 253] width 54 height 13
click at [681, 265] on select "tools appetite albums stroke" at bounding box center [690, 269] width 54 height 13
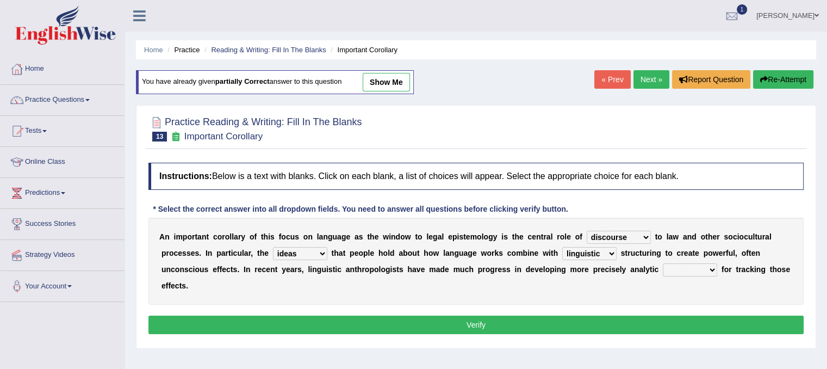
select select "tools"
click at [663, 263] on select "tools appetite albums stroke" at bounding box center [690, 269] width 54 height 13
click at [576, 327] on button "Verify" at bounding box center [475, 324] width 655 height 18
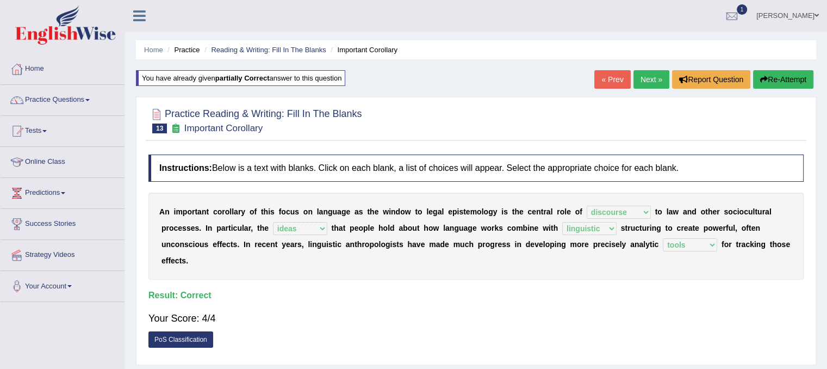
click at [640, 75] on link "Next »" at bounding box center [651, 79] width 36 height 18
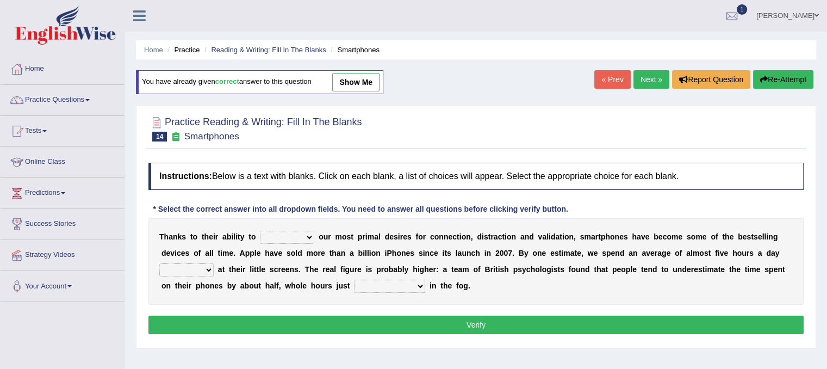
click at [304, 224] on div "T [PERSON_NAME] t o t h e i r a b i l i t y t o hijack describe [PERSON_NAME] c…" at bounding box center [475, 260] width 655 height 87
click at [308, 232] on select "hijack describe sharpen conserve" at bounding box center [287, 237] width 54 height 13
select select "hijack"
click at [260, 231] on select "hijack describe sharpen conserve" at bounding box center [287, 237] width 54 height 13
click at [214, 262] on div "T [PERSON_NAME] t o t h e i r a b i l i t y t o hijack describe [PERSON_NAME] c…" at bounding box center [475, 260] width 655 height 87
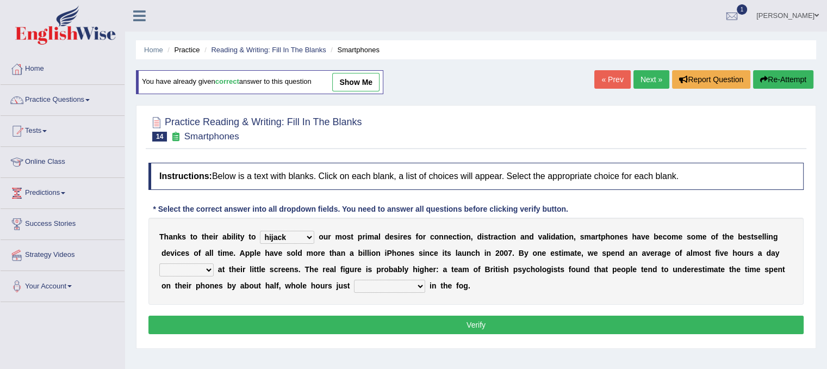
click at [214, 262] on div "T [PERSON_NAME] t o t h e i r a b i l i t y t o hijack describe [PERSON_NAME] c…" at bounding box center [475, 260] width 655 height 87
click at [207, 266] on select "watching waggling snoring staring" at bounding box center [186, 269] width 54 height 13
select select "staring"
click at [159, 263] on select "watching waggling snoring staring" at bounding box center [186, 269] width 54 height 13
click at [420, 287] on select "has evaporated evaporating evaporate evaporates" at bounding box center [389, 285] width 71 height 13
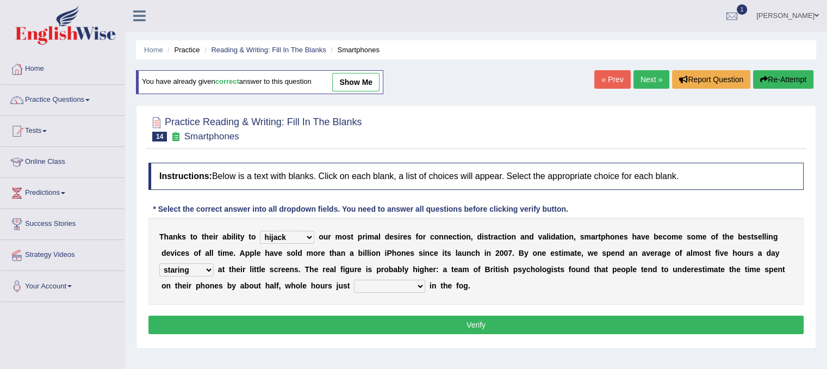
select select "evaporating"
click at [354, 279] on select "has evaporated evaporating evaporate evaporates" at bounding box center [389, 285] width 71 height 13
click at [413, 287] on select "has evaporated evaporating evaporate evaporates" at bounding box center [389, 285] width 71 height 13
click at [446, 323] on button "Verify" at bounding box center [475, 324] width 655 height 18
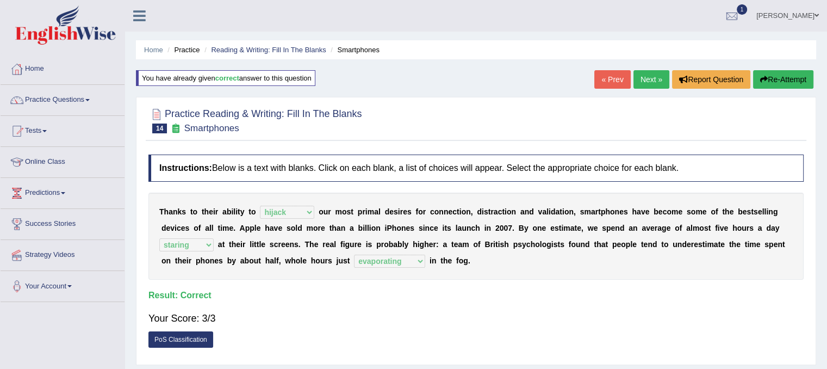
click at [640, 74] on link "Next »" at bounding box center [651, 79] width 36 height 18
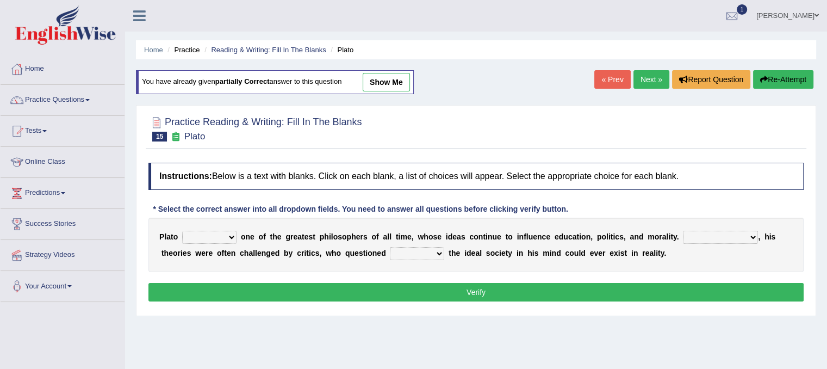
click at [220, 234] on select "keeps comes claims remains" at bounding box center [209, 237] width 54 height 13
select select "remains"
click at [182, 231] on select "keeps comes claims remains" at bounding box center [209, 237] width 54 height 13
click at [737, 235] on select "Notwithstanding So However Whatever" at bounding box center [720, 237] width 75 height 13
select select "However"
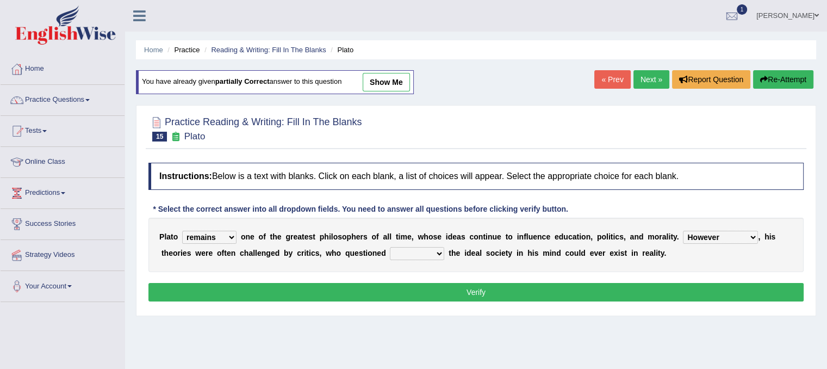
click at [683, 231] on select "Notwithstanding So However Whatever" at bounding box center [720, 237] width 75 height 13
click at [444, 244] on div "P l a t o keeps comes claims remains o n e o f t h e g r e a t e s t p h i l o …" at bounding box center [475, 244] width 655 height 54
click at [437, 251] on select "which what that whether" at bounding box center [417, 253] width 54 height 13
select select "whether"
click at [390, 247] on select "which what that whether" at bounding box center [417, 253] width 54 height 13
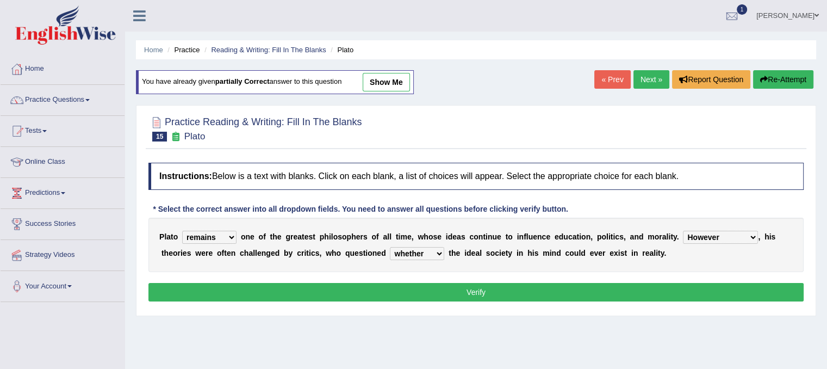
click at [489, 286] on button "Verify" at bounding box center [475, 292] width 655 height 18
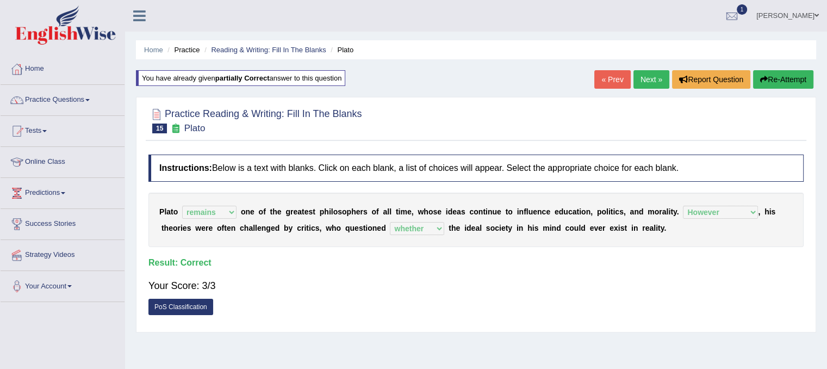
click at [637, 77] on link "Next »" at bounding box center [651, 79] width 36 height 18
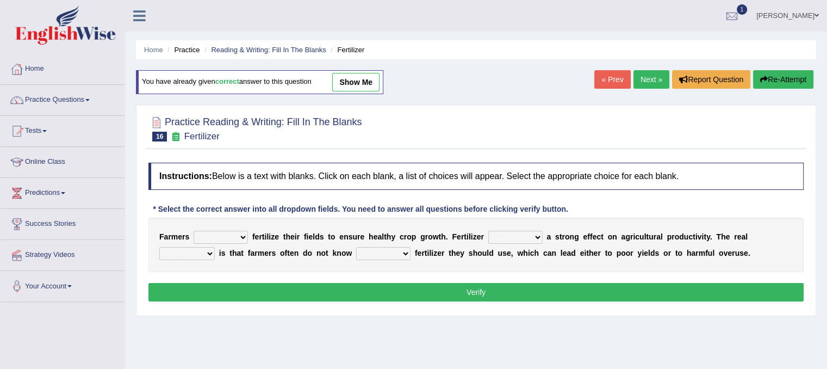
click at [245, 237] on select "must should need can" at bounding box center [221, 237] width 54 height 13
select select "should"
click at [194, 231] on select "must should need can" at bounding box center [221, 237] width 54 height 13
click at [536, 236] on select "has had have having" at bounding box center [515, 237] width 54 height 13
select select "has"
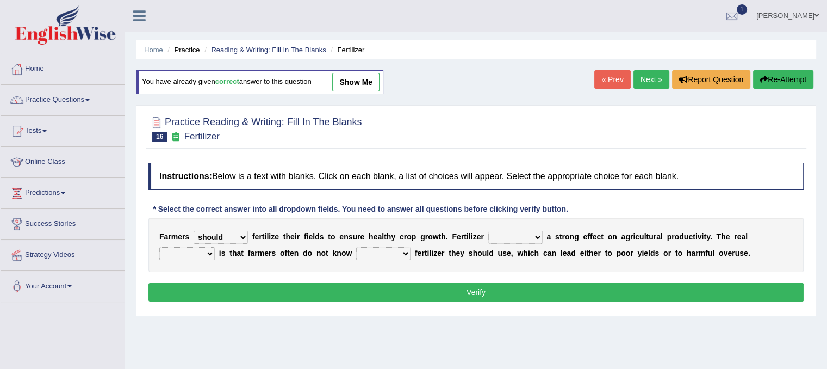
click at [488, 231] on select "has had have having" at bounding box center [515, 237] width 54 height 13
click at [213, 254] on select "problem question conclusion answer" at bounding box center [186, 253] width 55 height 13
select select "problem"
click at [159, 247] on select "problem question conclusion answer" at bounding box center [186, 253] width 55 height 13
click at [405, 256] on select "how much how many however so much" at bounding box center [383, 253] width 54 height 13
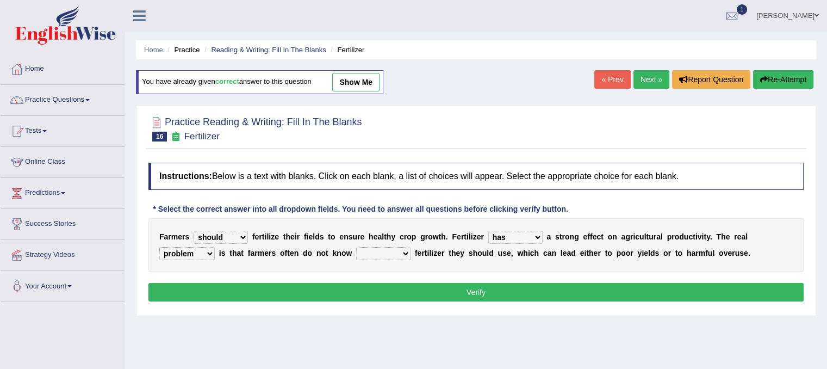
select select "how much"
click at [356, 247] on select "how much how many however so much" at bounding box center [383, 253] width 54 height 13
click at [419, 296] on button "Verify" at bounding box center [475, 292] width 655 height 18
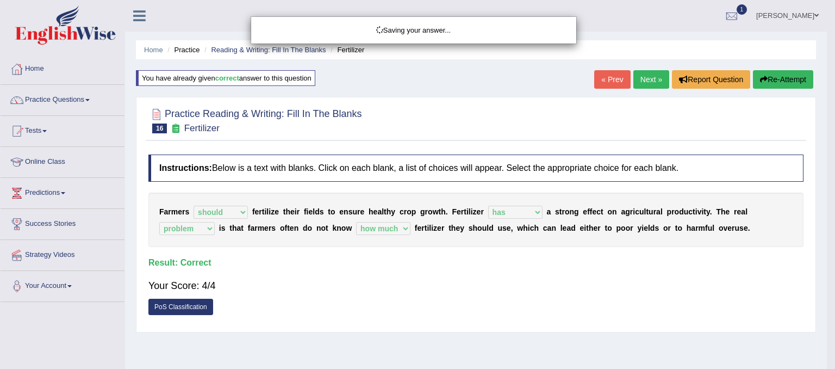
click at [633, 82] on div "Saving your answer..." at bounding box center [417, 184] width 835 height 369
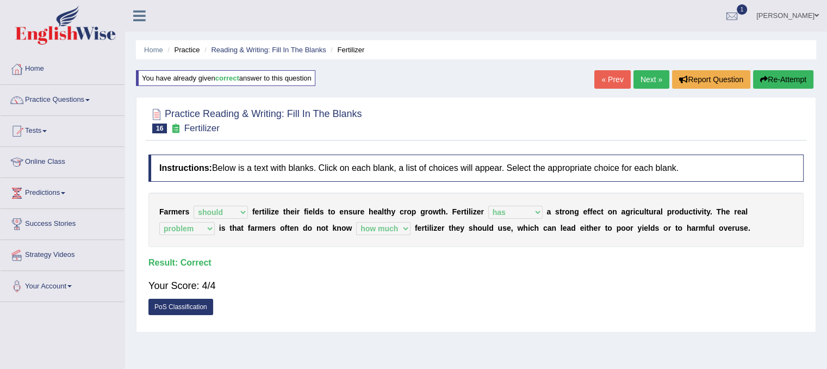
click at [643, 81] on link "Next »" at bounding box center [651, 79] width 36 height 18
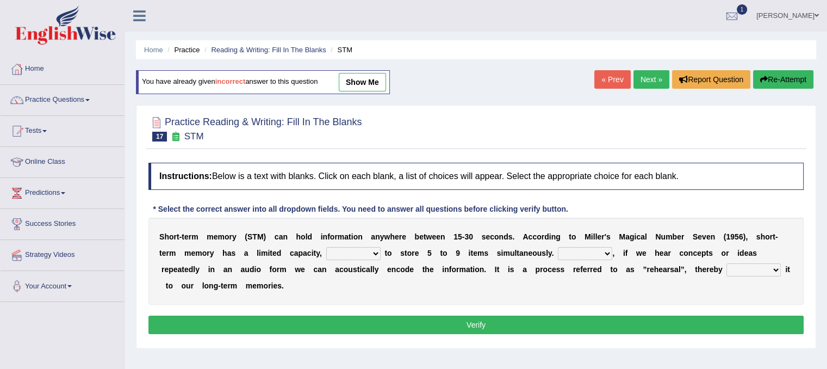
click at [359, 256] on select "being able is able be able unable" at bounding box center [353, 253] width 54 height 13
select select "be able"
click at [326, 247] on select "being able is able be able unable" at bounding box center [353, 253] width 54 height 13
click at [599, 249] on select "However So Moreover Therefore" at bounding box center [585, 253] width 54 height 13
select select "Therefore"
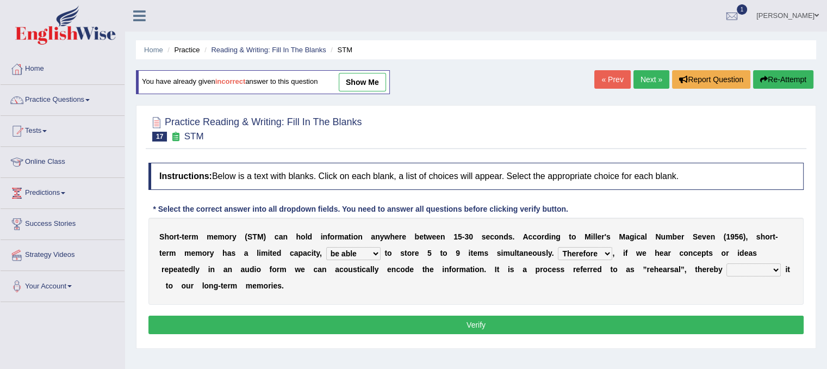
click at [558, 247] on select "However So Moreover Therefore" at bounding box center [585, 253] width 54 height 13
click at [772, 263] on select "commit commits commiting commited" at bounding box center [753, 269] width 54 height 13
select select "commits"
click at [726, 263] on select "commit commits commiting commited" at bounding box center [753, 269] width 54 height 13
click at [777, 268] on select "commit commits commiting commited" at bounding box center [753, 269] width 54 height 13
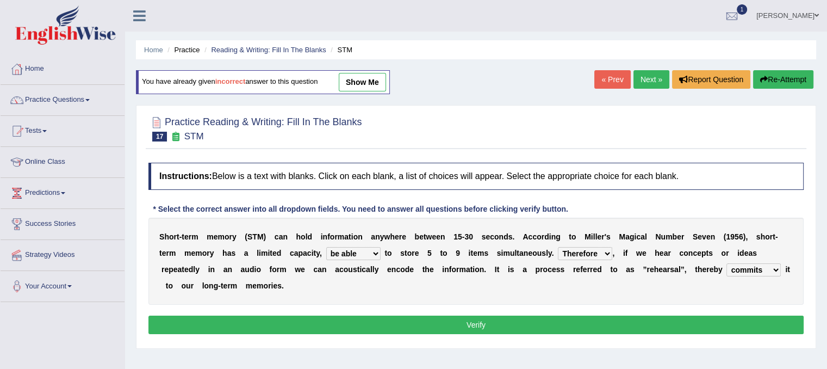
click at [784, 300] on div "S h o r t - t e r m m e m o r y ( S T M ) c a n h o l d i n f o r m a t i o n a…" at bounding box center [475, 260] width 655 height 87
click at [763, 328] on button "Verify" at bounding box center [475, 324] width 655 height 18
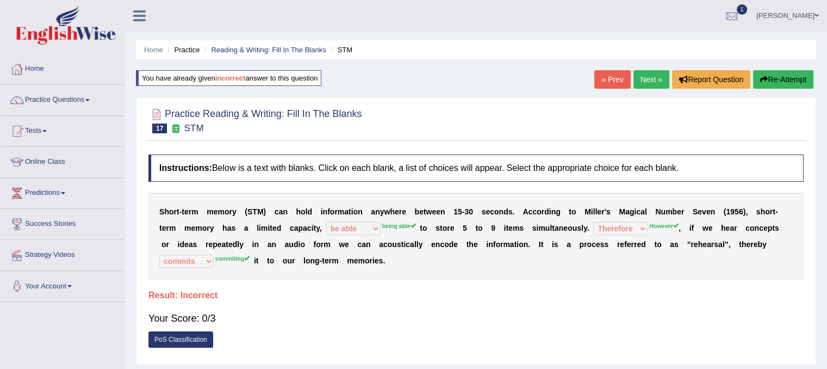
click at [648, 77] on link "Next »" at bounding box center [651, 79] width 36 height 18
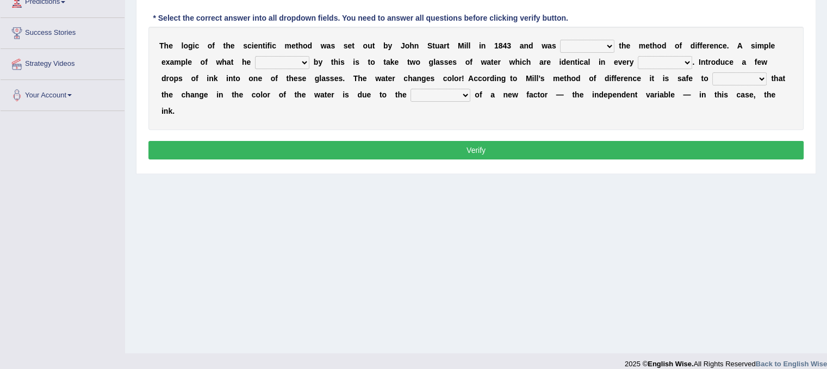
scroll to position [196, 0]
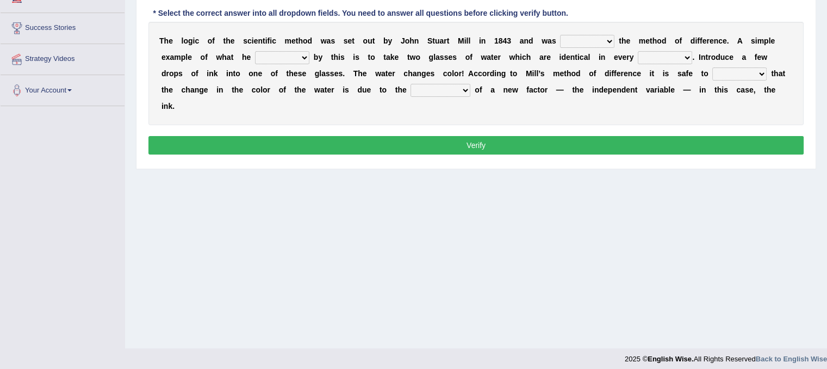
click at [612, 43] on select "pointed claimed demanded named" at bounding box center [587, 41] width 54 height 13
select select "demanded"
click at [560, 35] on select "pointed claimed demanded named" at bounding box center [587, 41] width 54 height 13
click at [295, 57] on select "capped charged found meant" at bounding box center [282, 57] width 54 height 13
select select "found"
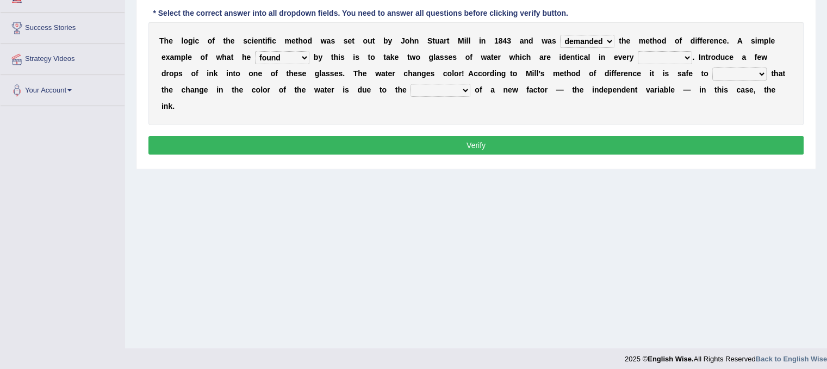
click at [255, 51] on select "capped charged found meant" at bounding box center [282, 57] width 54 height 13
click at [682, 59] on select "thought identity measure respect" at bounding box center [665, 57] width 54 height 13
select select "measure"
click at [638, 51] on select "thought identity measure respect" at bounding box center [665, 57] width 54 height 13
click at [746, 69] on select "assume discuss prefer acclaim" at bounding box center [739, 73] width 54 height 13
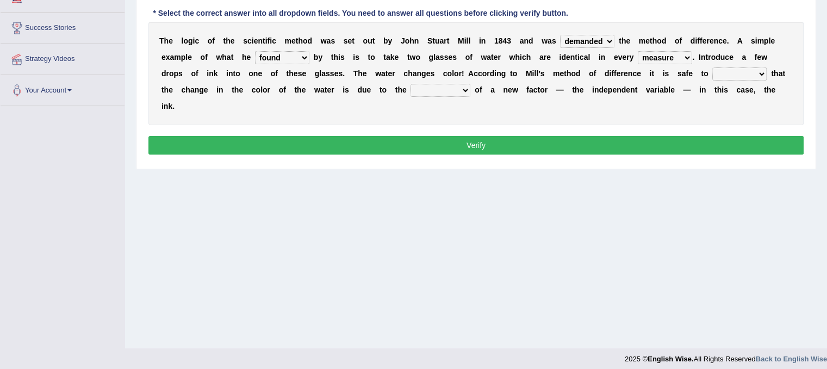
select select "acclaim"
click at [712, 67] on select "assume discuss prefer acclaim" at bounding box center [739, 73] width 54 height 13
click at [464, 89] on select "introduction magnitude preparation purification" at bounding box center [441, 90] width 60 height 13
select select "introduction"
click at [411, 84] on select "introduction magnitude preparation purification" at bounding box center [441, 90] width 60 height 13
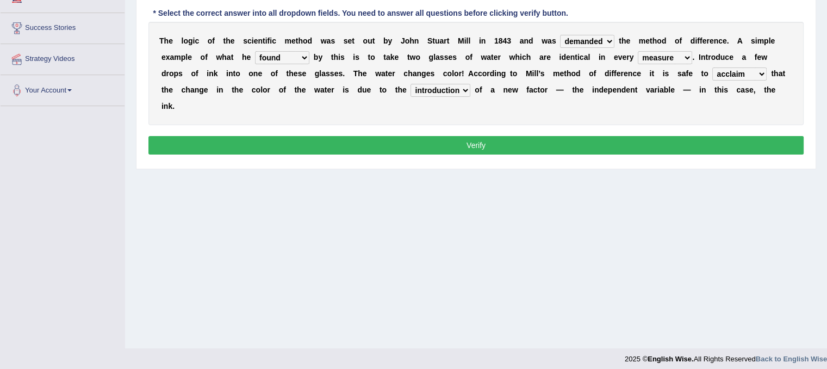
click at [439, 142] on button "Verify" at bounding box center [475, 145] width 655 height 18
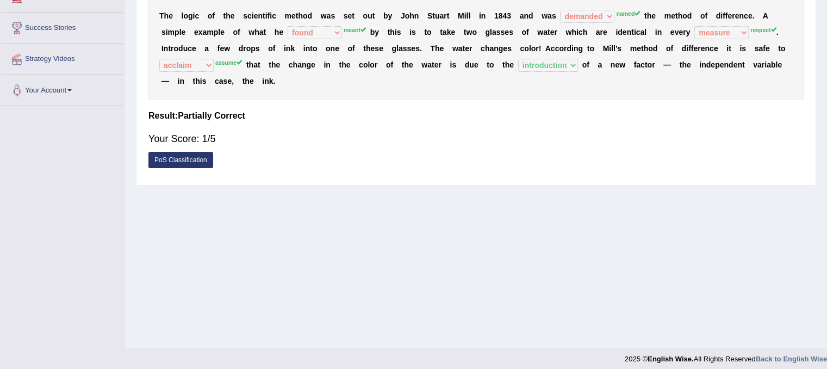
click at [439, 142] on div "Your Score: 1/5" at bounding box center [475, 139] width 655 height 26
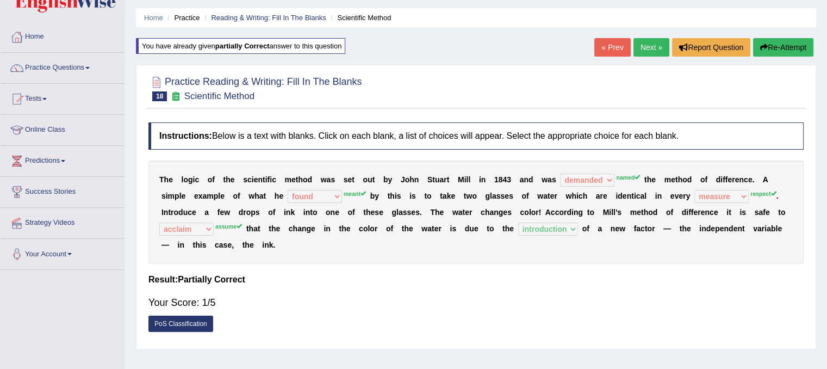
scroll to position [24, 0]
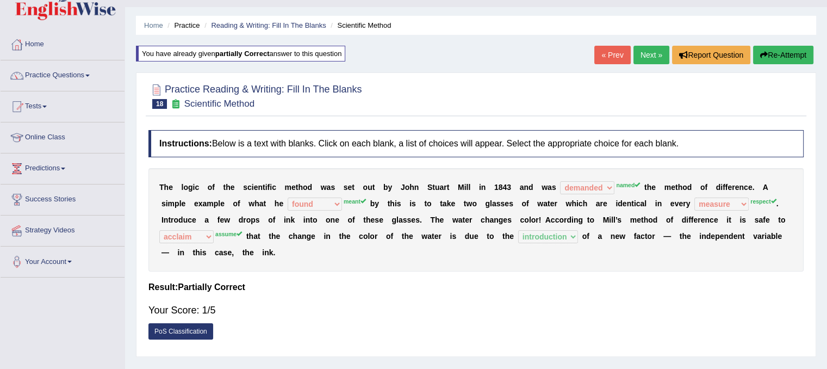
click at [651, 60] on link "Next »" at bounding box center [651, 55] width 36 height 18
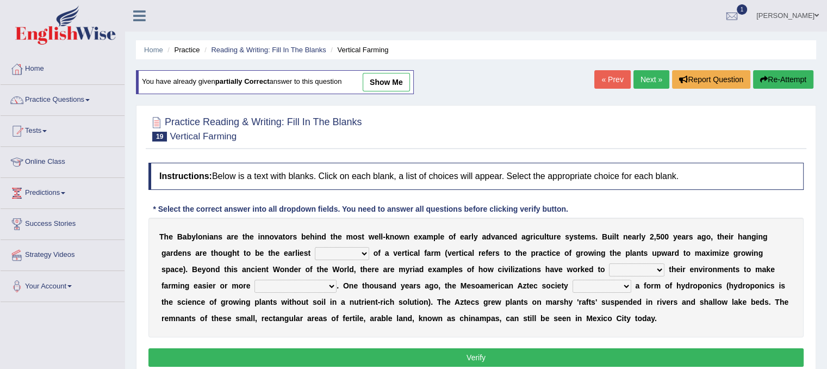
click at [361, 255] on select "prototype failure discredit protocol" at bounding box center [342, 253] width 54 height 13
select select "prototype"
click at [315, 247] on select "prototype failure discredit protocol" at bounding box center [342, 253] width 54 height 13
click at [669, 268] on b "t" at bounding box center [670, 269] width 3 height 9
click at [661, 268] on select "manipulate escape respect disarrange" at bounding box center [636, 269] width 55 height 13
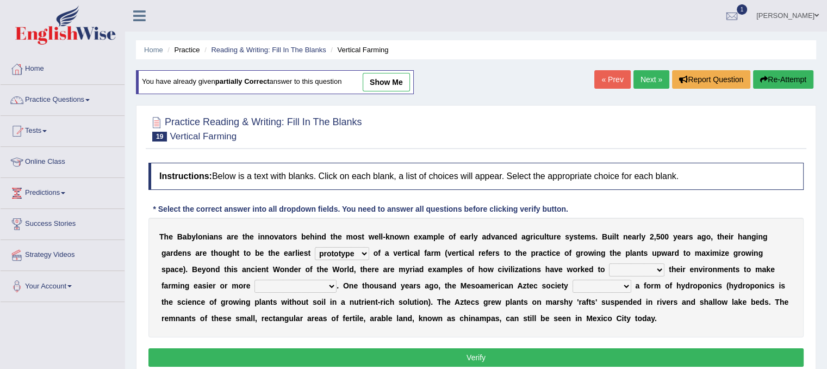
select select "escape"
click at [609, 263] on select "manipulate escape respect disarrange" at bounding box center [636, 269] width 55 height 13
click at [331, 284] on select "productive constructive connective counterproductive" at bounding box center [295, 285] width 82 height 13
select select "productive"
click at [254, 279] on select "productive constructive connective counterproductive" at bounding box center [295, 285] width 82 height 13
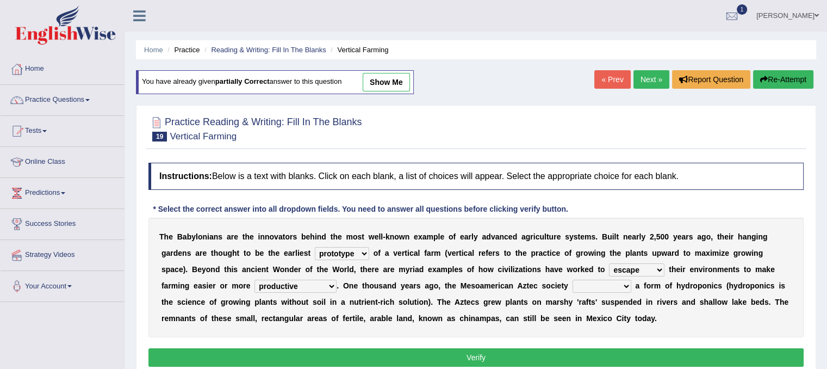
click at [614, 291] on div "T h e B a b y l o n i a n s a r e t h e i n n o v a t o r s b e h i n d t h e m…" at bounding box center [475, 277] width 655 height 120
click at [622, 282] on select "domineered volunteered pioneered engineered" at bounding box center [602, 285] width 59 height 13
select select "pioneered"
click at [573, 279] on select "domineered volunteered pioneered engineered" at bounding box center [602, 285] width 59 height 13
click at [577, 353] on button "Verify" at bounding box center [475, 357] width 655 height 18
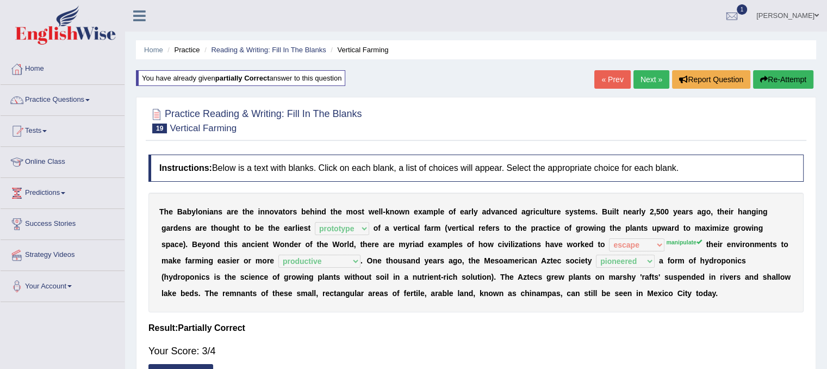
click at [651, 72] on link "Next »" at bounding box center [651, 79] width 36 height 18
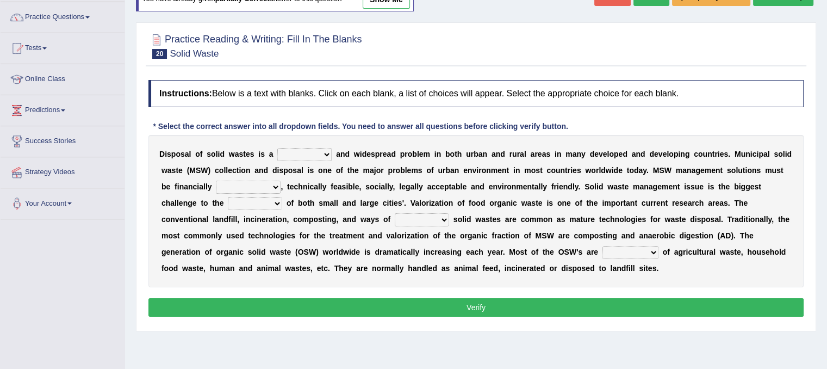
scroll to position [84, 0]
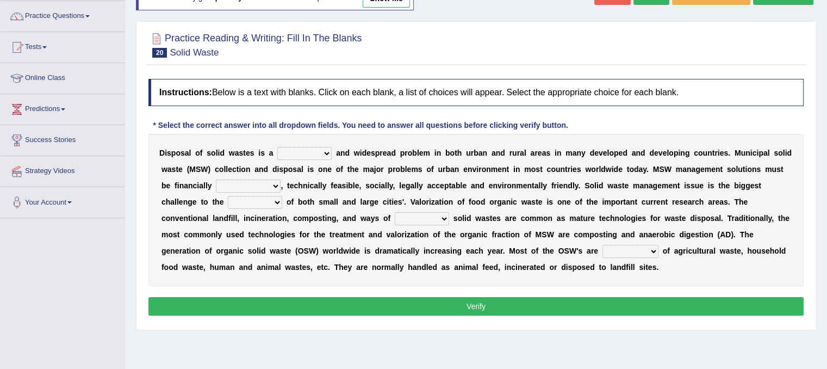
click at [335, 153] on b at bounding box center [334, 152] width 4 height 9
click at [326, 152] on select "slanting stinging stalling shafting" at bounding box center [304, 153] width 54 height 13
select select "slanting"
click at [277, 147] on select "slanting stinging stalling shafting" at bounding box center [304, 153] width 54 height 13
click at [270, 185] on select "unattainable sustainable objectionable treasonable" at bounding box center [248, 185] width 65 height 13
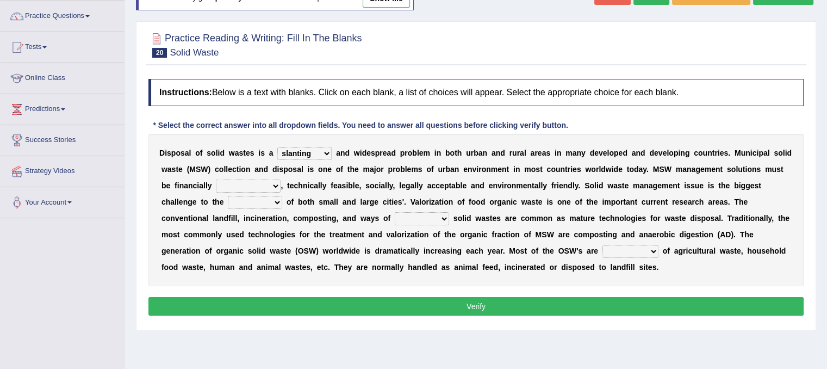
select select "sustainable"
click at [216, 179] on select "unattainable sustainable objectionable treasonable" at bounding box center [248, 185] width 65 height 13
click at [264, 201] on select "plants culture authorities history" at bounding box center [255, 202] width 54 height 13
select select "culture"
click at [228, 196] on select "plants culture authorities history" at bounding box center [255, 202] width 54 height 13
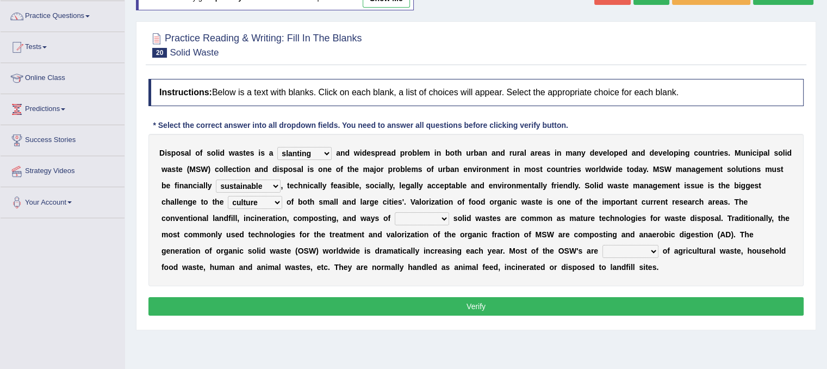
click at [446, 216] on select "reserving preserving deserving handling" at bounding box center [422, 218] width 54 height 13
select select "handling"
click at [395, 212] on select "reserving preserving deserving handling" at bounding box center [422, 218] width 54 height 13
click at [651, 251] on select "composed disposed composing disposing" at bounding box center [630, 251] width 56 height 13
select select "disposed"
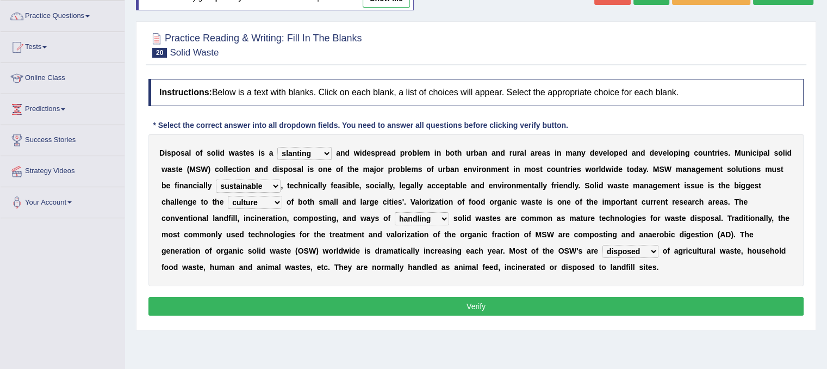
click at [602, 245] on select "composed disposed composing disposing" at bounding box center [630, 251] width 56 height 13
click at [622, 287] on div "Instructions: Below is a text with blanks. Click on each blank, a list of choic…" at bounding box center [476, 198] width 661 height 251
click at [650, 249] on select "composed disposed composing disposing" at bounding box center [630, 251] width 56 height 13
click at [548, 308] on button "Verify" at bounding box center [475, 306] width 655 height 18
